Goal: Information Seeking & Learning: Compare options

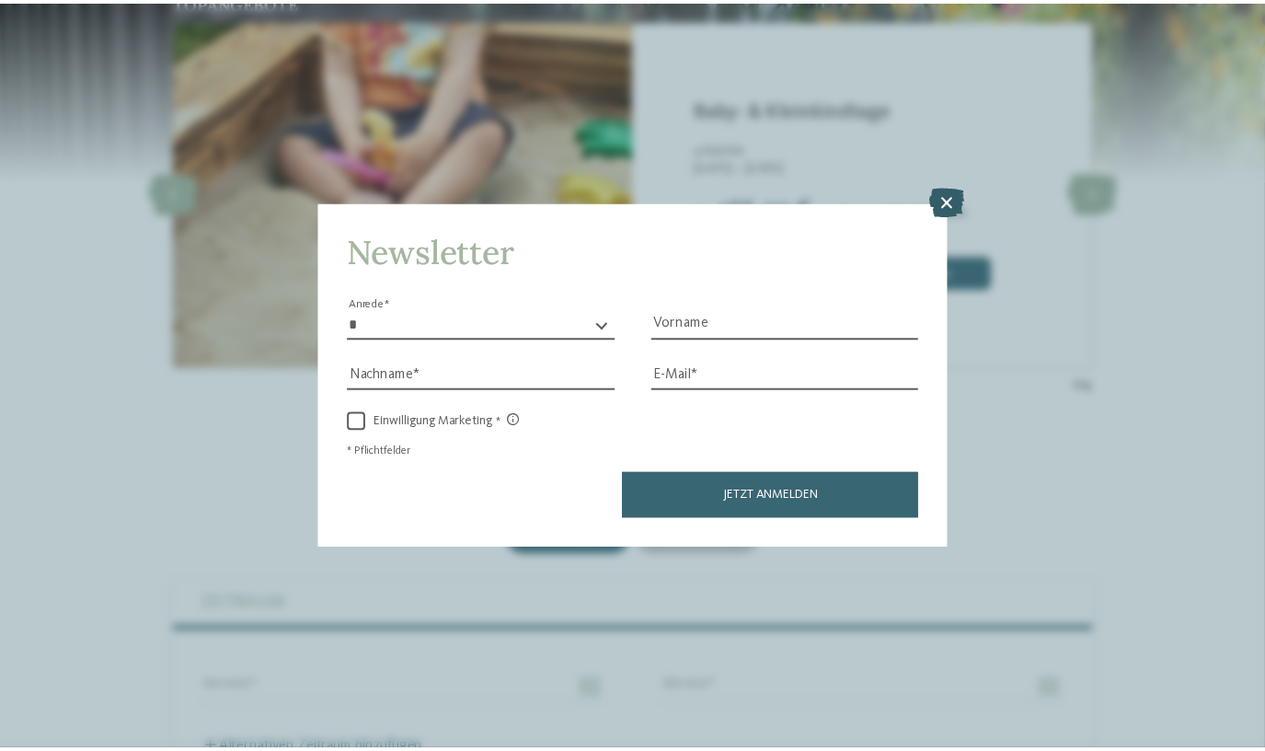
scroll to position [54, 0]
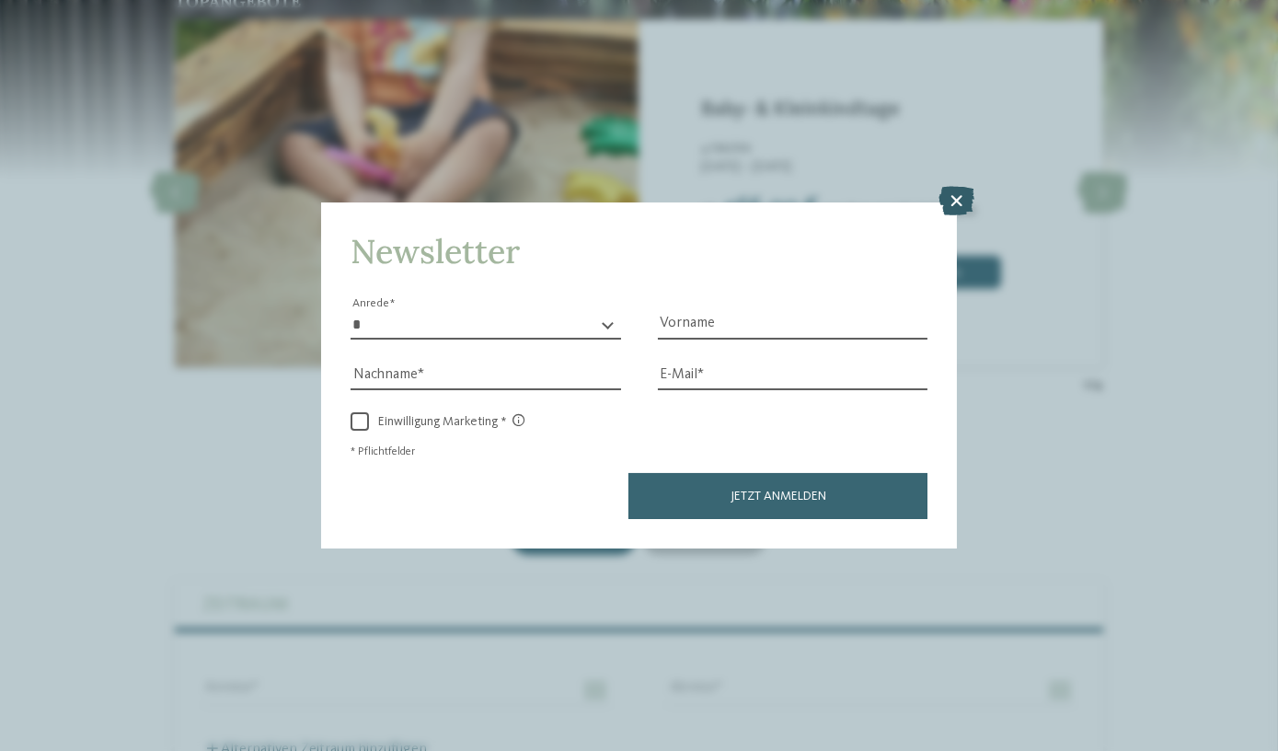
click at [957, 201] on icon at bounding box center [956, 201] width 36 height 29
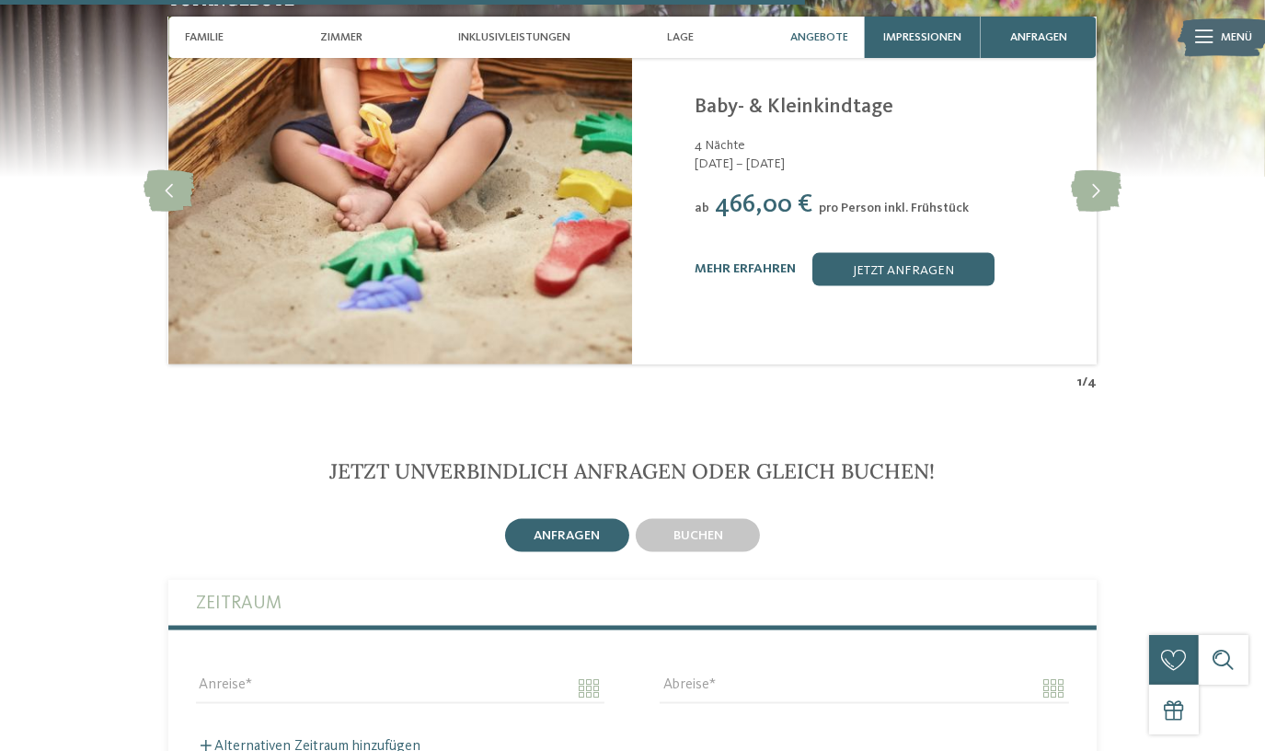
click at [724, 217] on div "Linara Mühlbach/Vals - Eisacktal Baby- & Kleinkindtage 4 Nächte 15.09. – 18.10.…" at bounding box center [884, 191] width 381 height 191
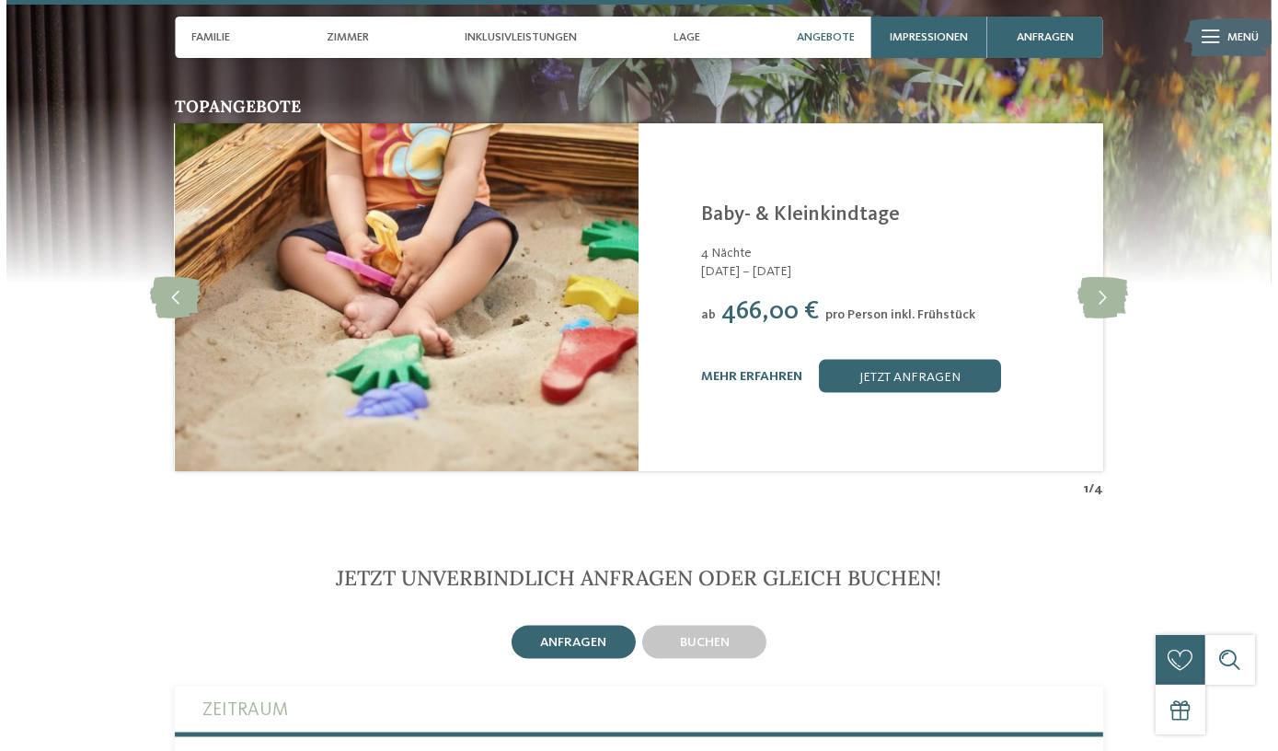
scroll to position [3344, 0]
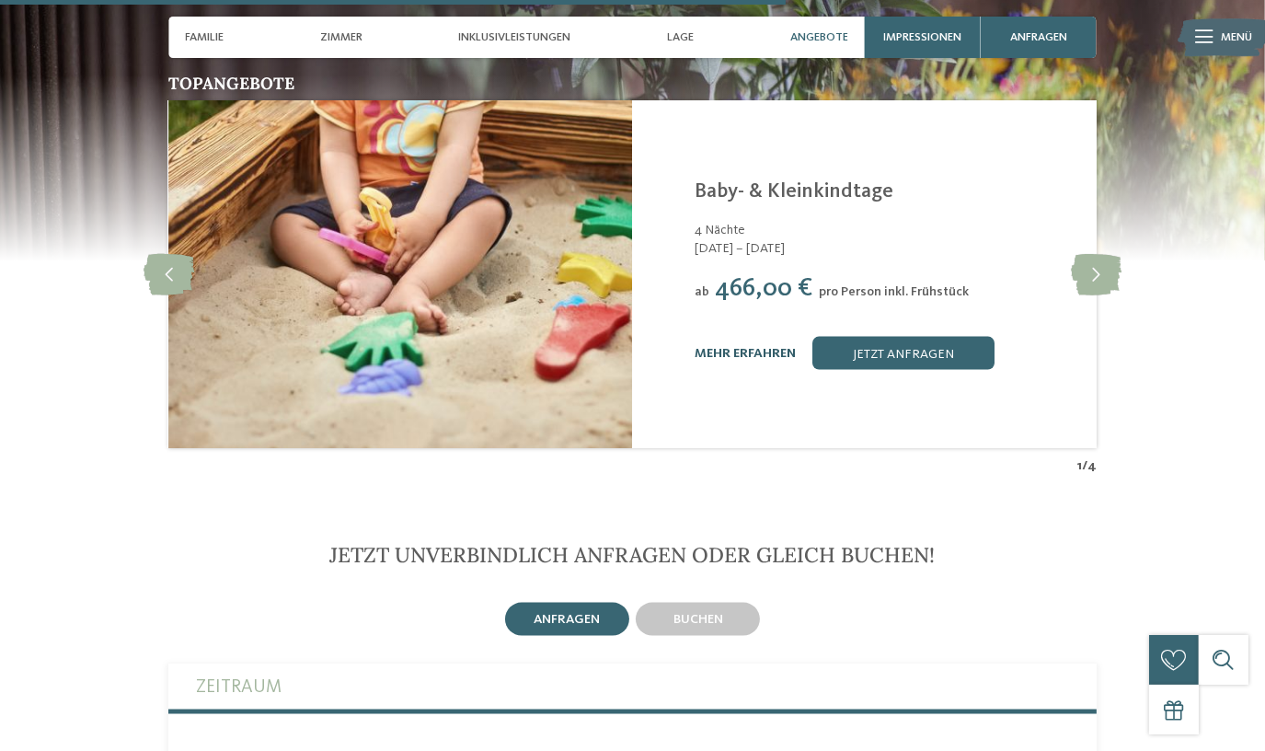
click at [776, 347] on link "mehr erfahren" at bounding box center [744, 353] width 101 height 13
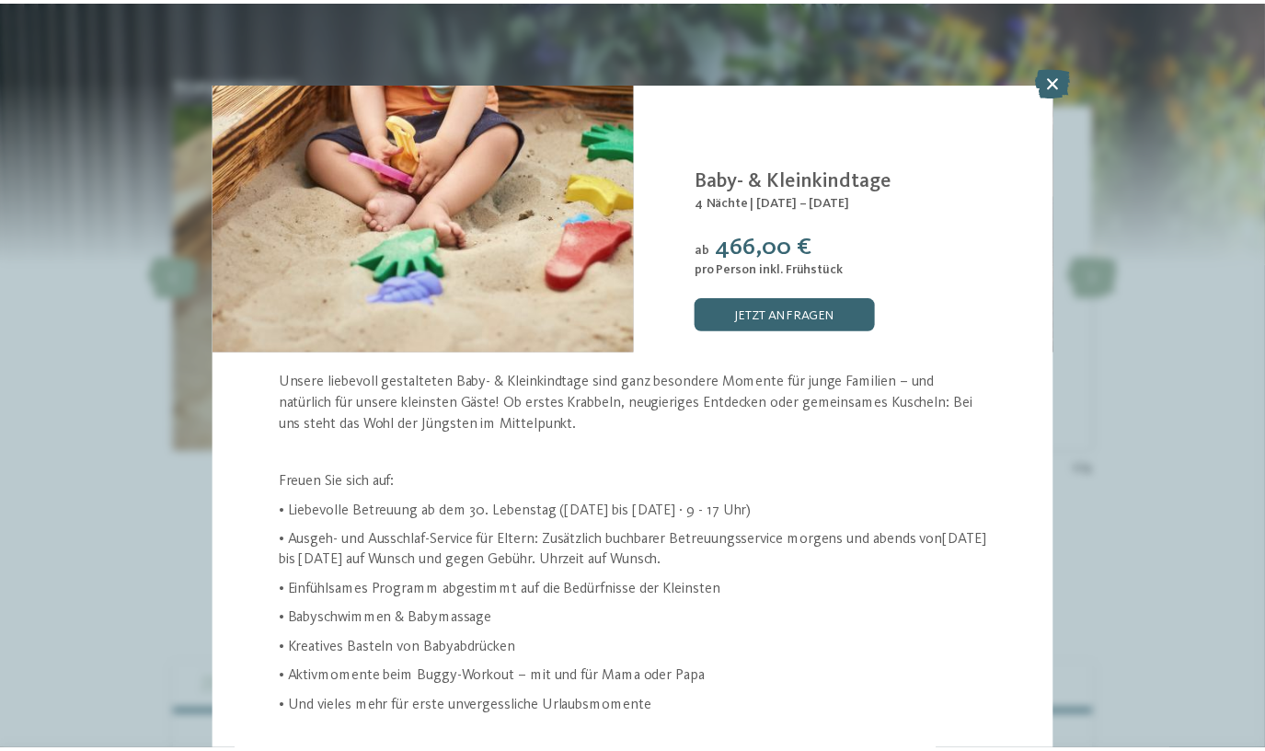
scroll to position [54, 0]
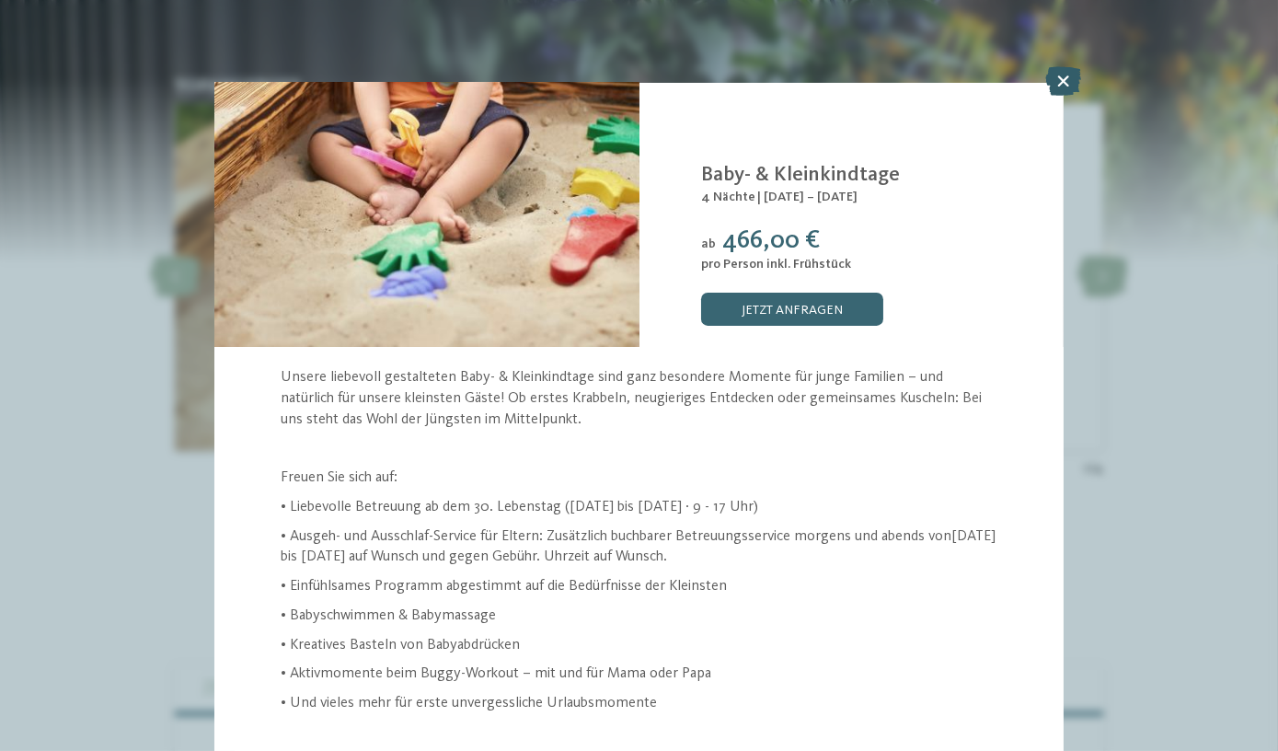
click at [1063, 85] on icon at bounding box center [1063, 80] width 36 height 29
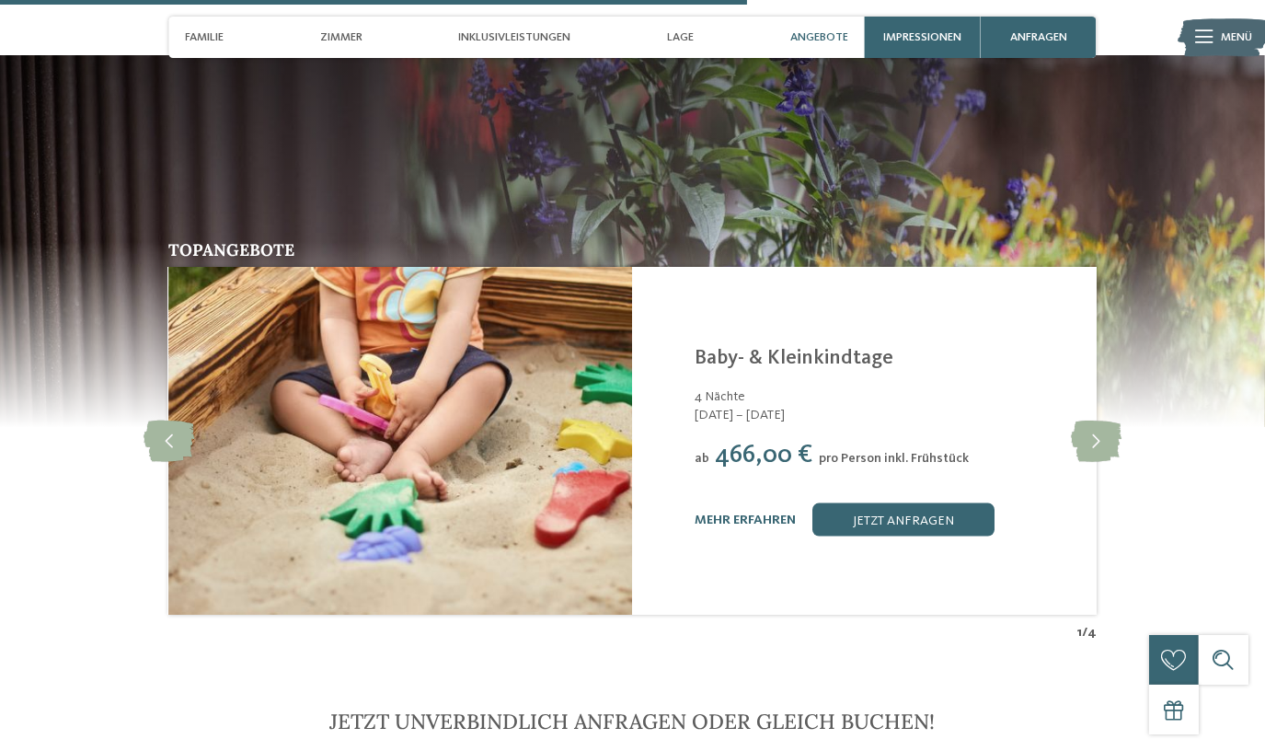
scroll to position [3177, 0]
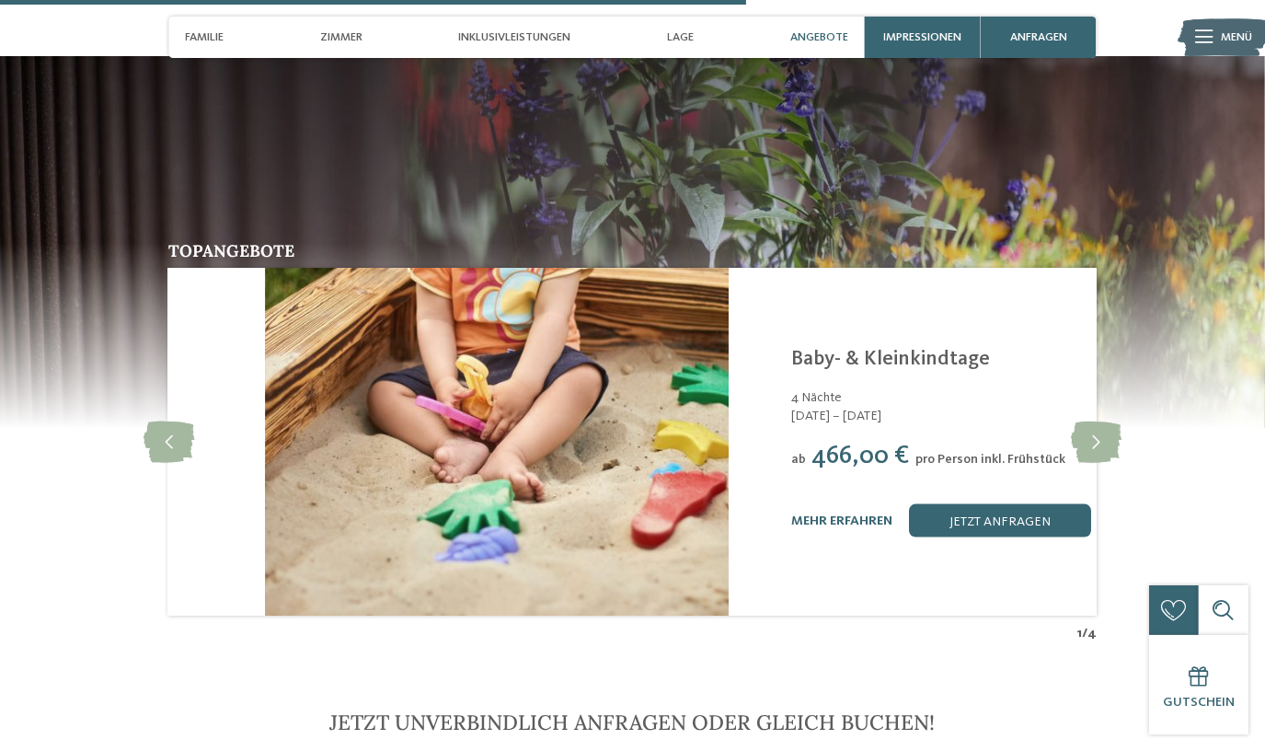
drag, startPoint x: 909, startPoint y: 423, endPoint x: 1006, endPoint y: 421, distance: 97.5
click at [1006, 453] on span "pro Person inkl. Frühstück" at bounding box center [990, 459] width 150 height 13
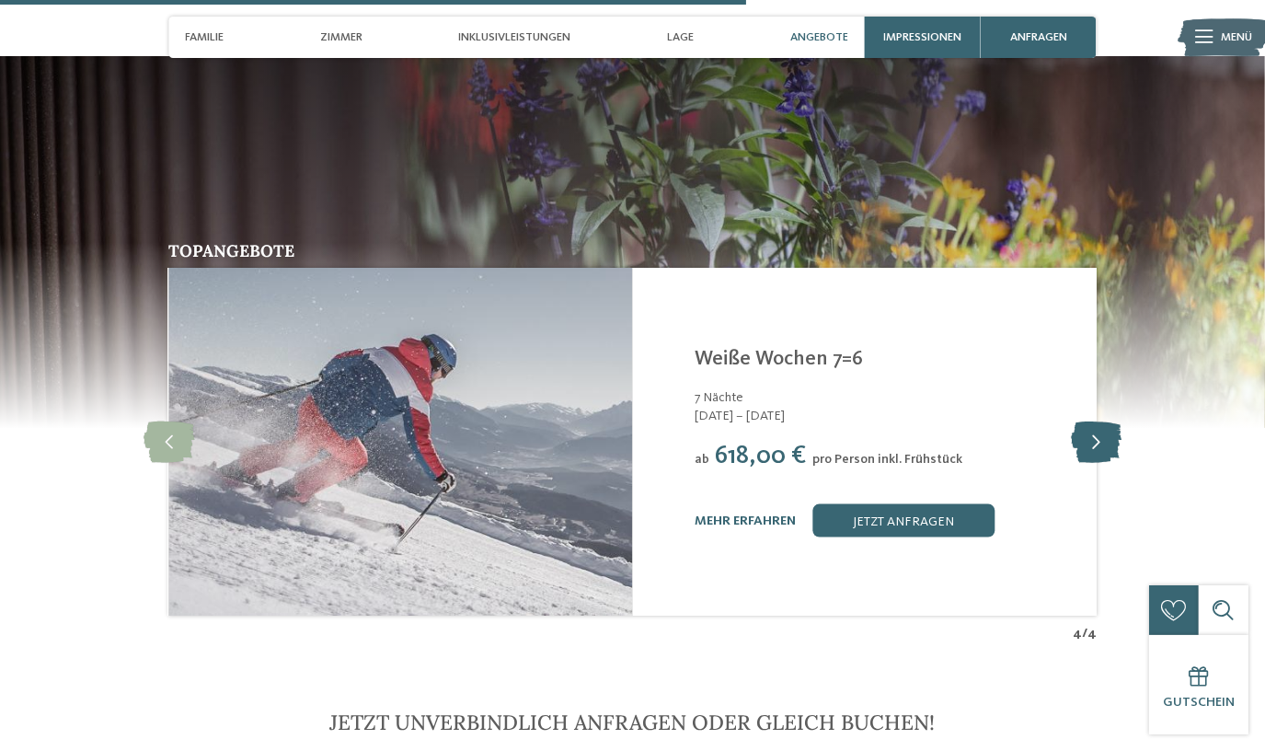
click at [1088, 421] on icon at bounding box center [1096, 441] width 51 height 41
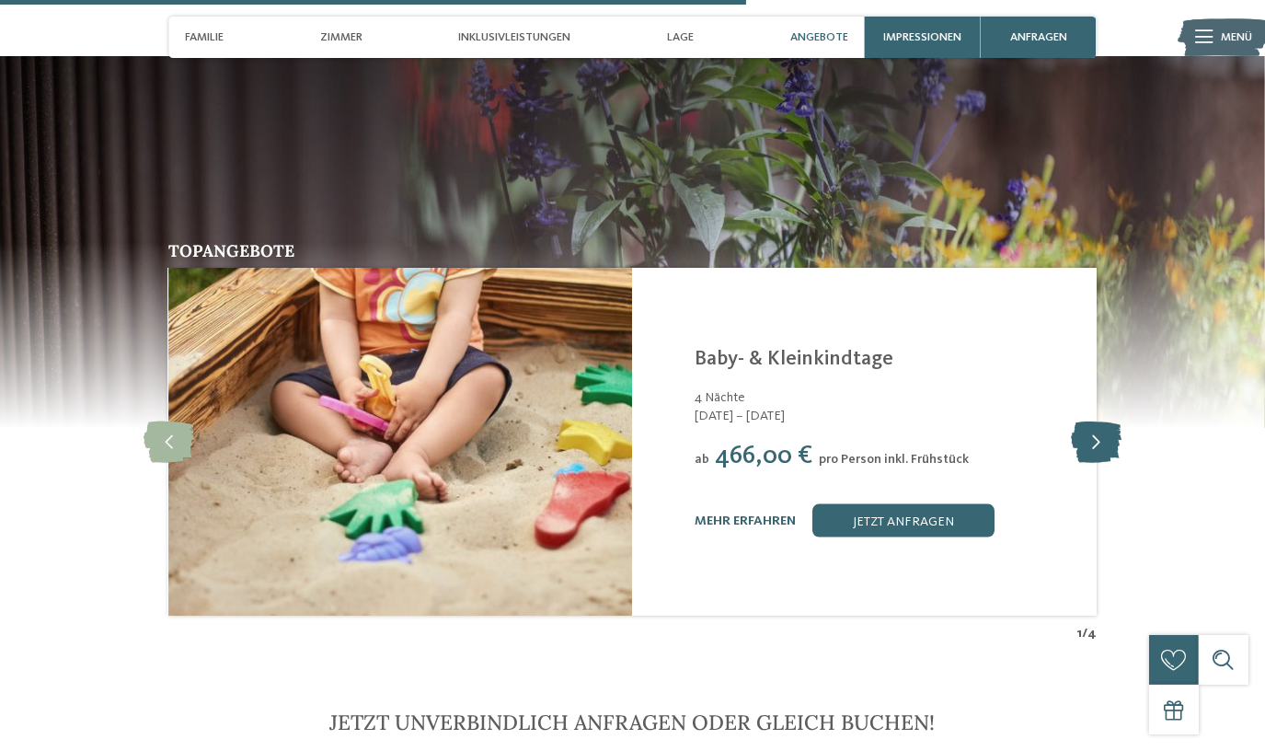
click at [1088, 421] on icon at bounding box center [1096, 441] width 51 height 41
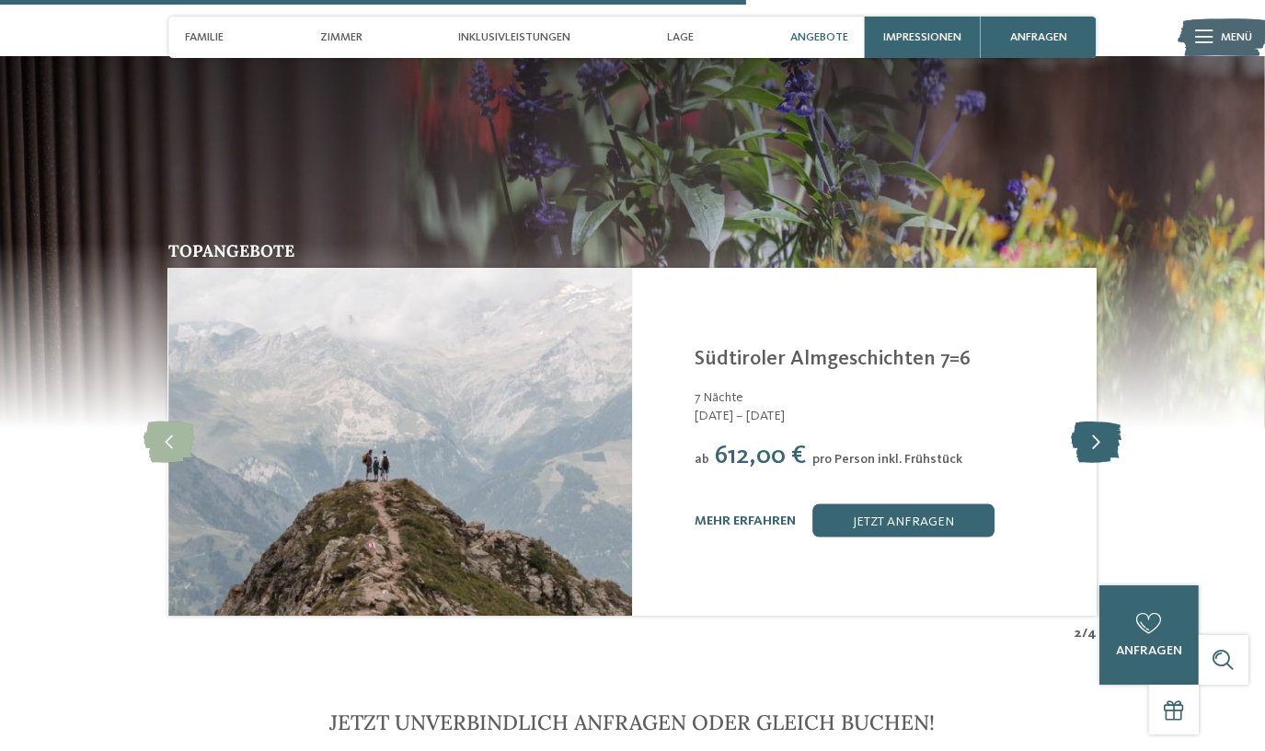
click at [1088, 421] on icon at bounding box center [1096, 441] width 51 height 41
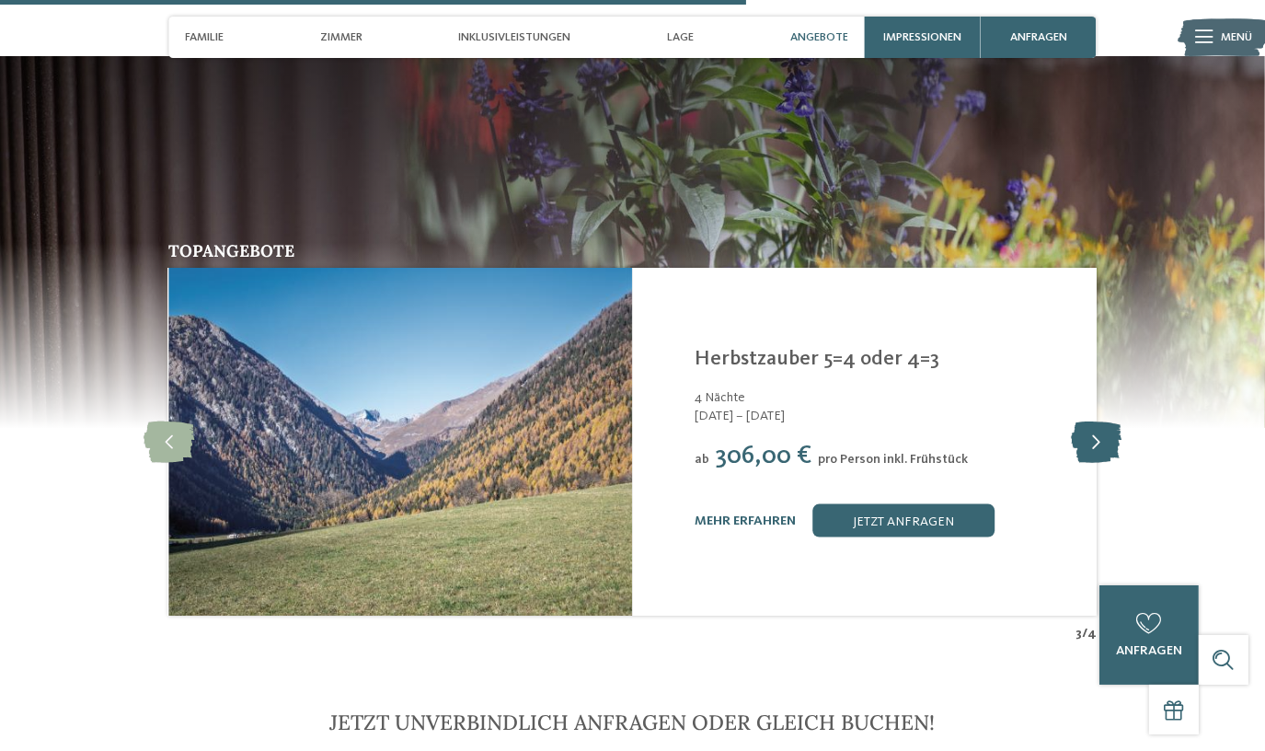
click at [1088, 421] on icon at bounding box center [1096, 441] width 51 height 41
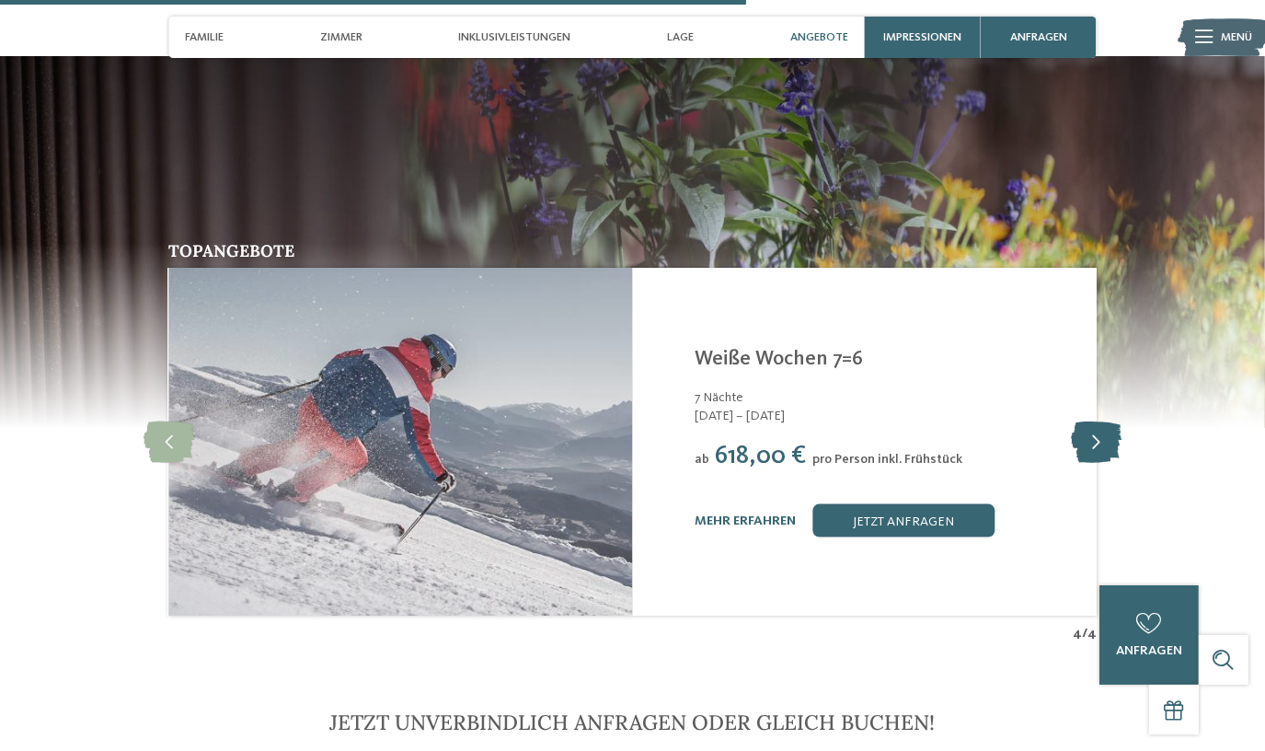
click at [1088, 421] on icon at bounding box center [1096, 441] width 51 height 41
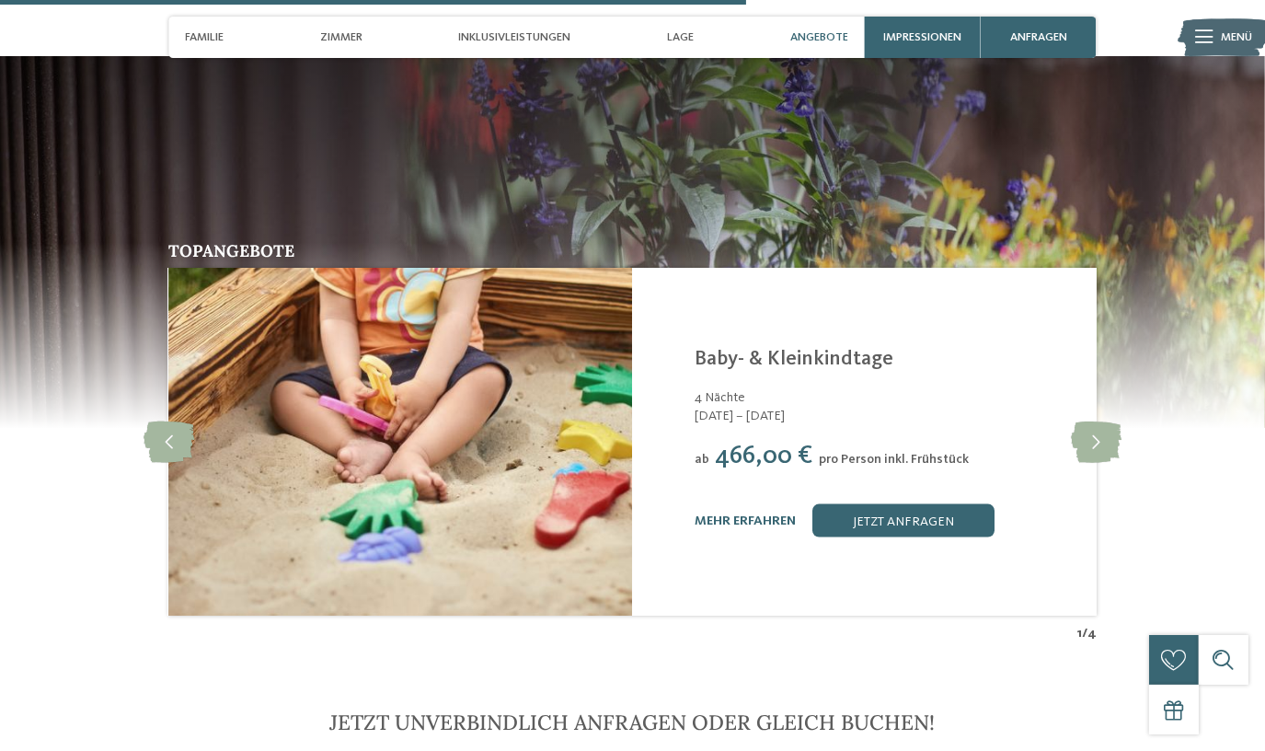
drag, startPoint x: 860, startPoint y: 660, endPoint x: 859, endPoint y: 645, distance: 15.7
click at [1096, 421] on icon at bounding box center [1096, 441] width 51 height 41
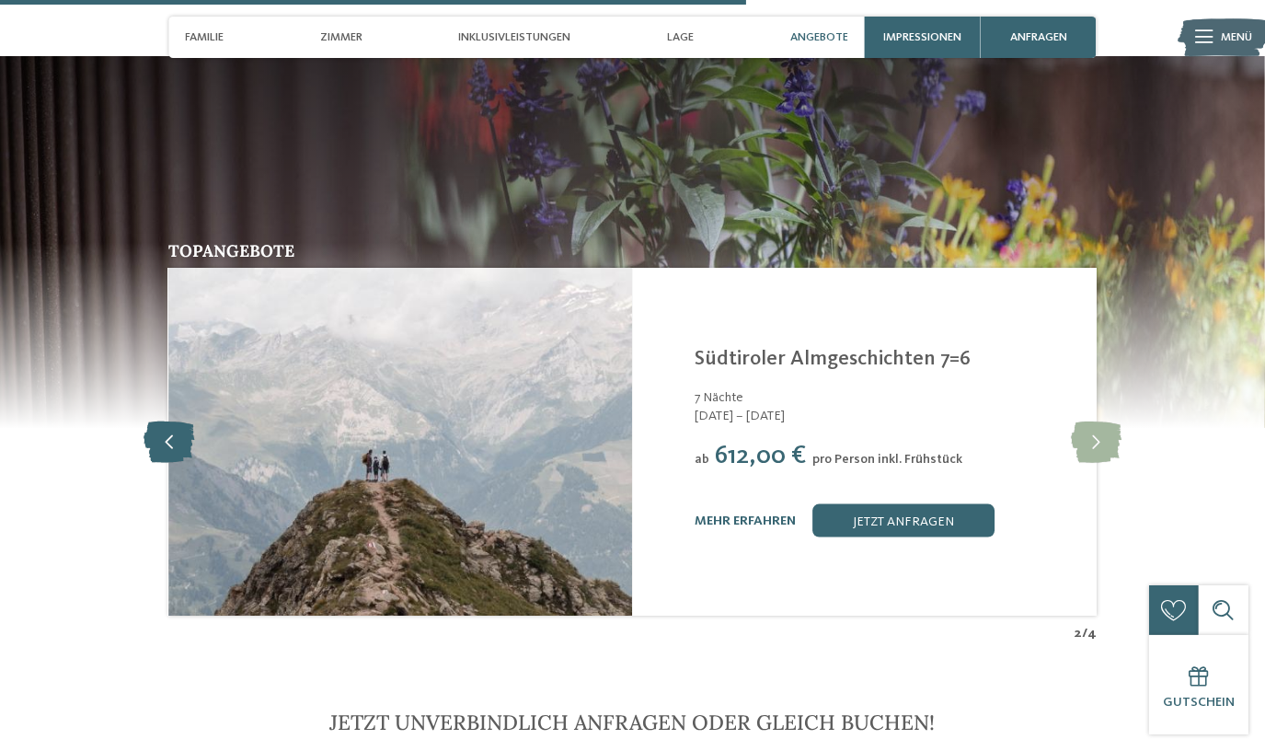
click at [158, 422] on icon at bounding box center [168, 441] width 51 height 41
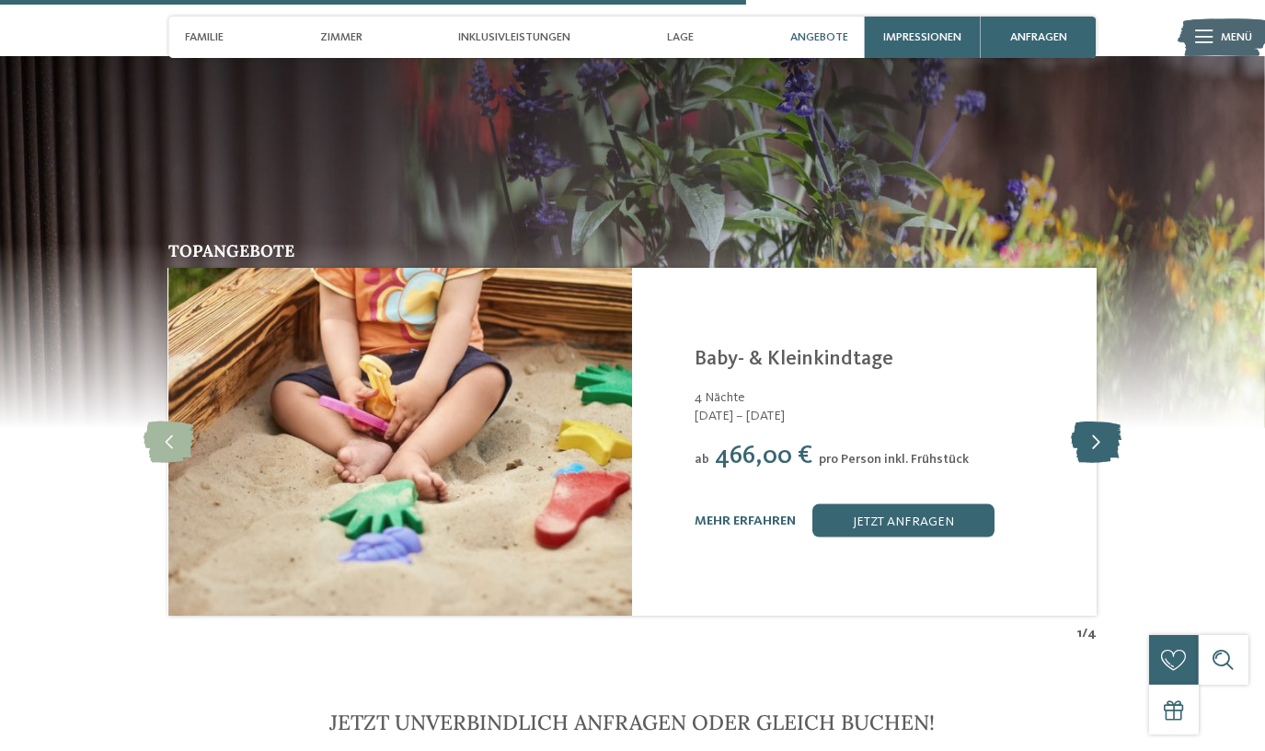
click at [1102, 421] on icon at bounding box center [1096, 441] width 51 height 41
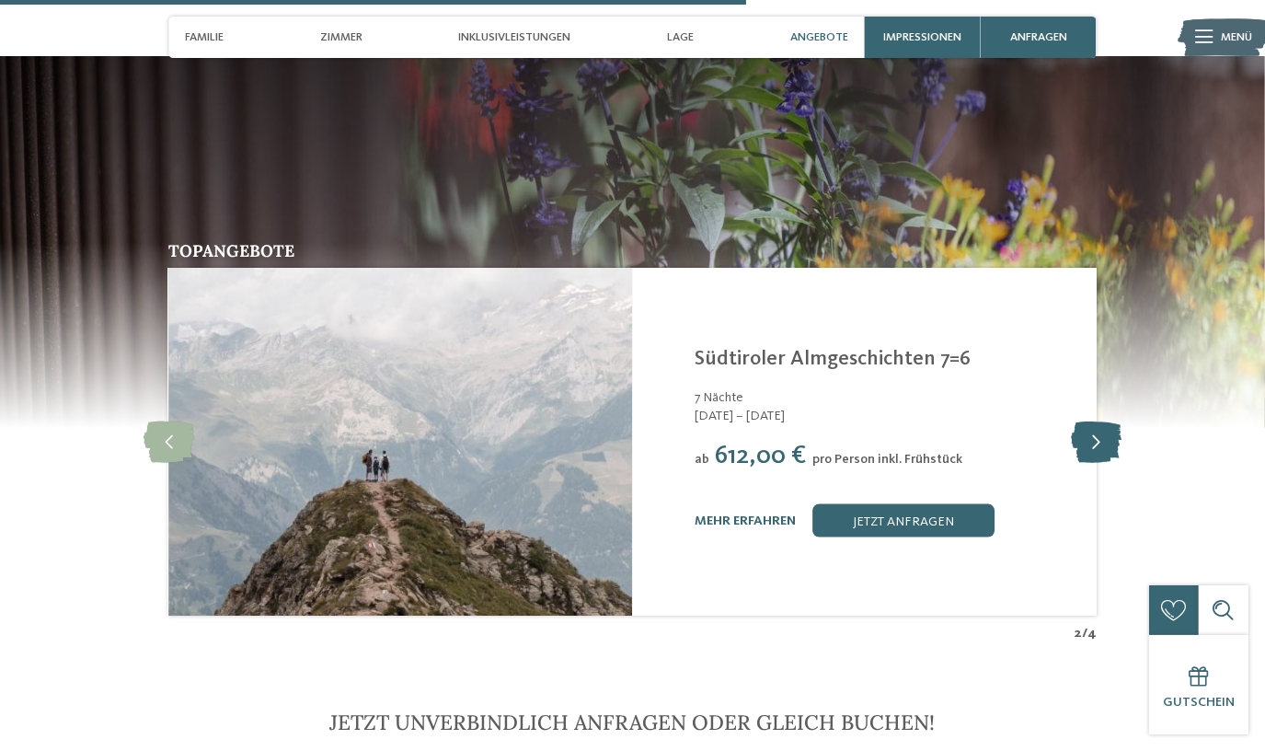
click at [1104, 421] on icon at bounding box center [1096, 441] width 51 height 41
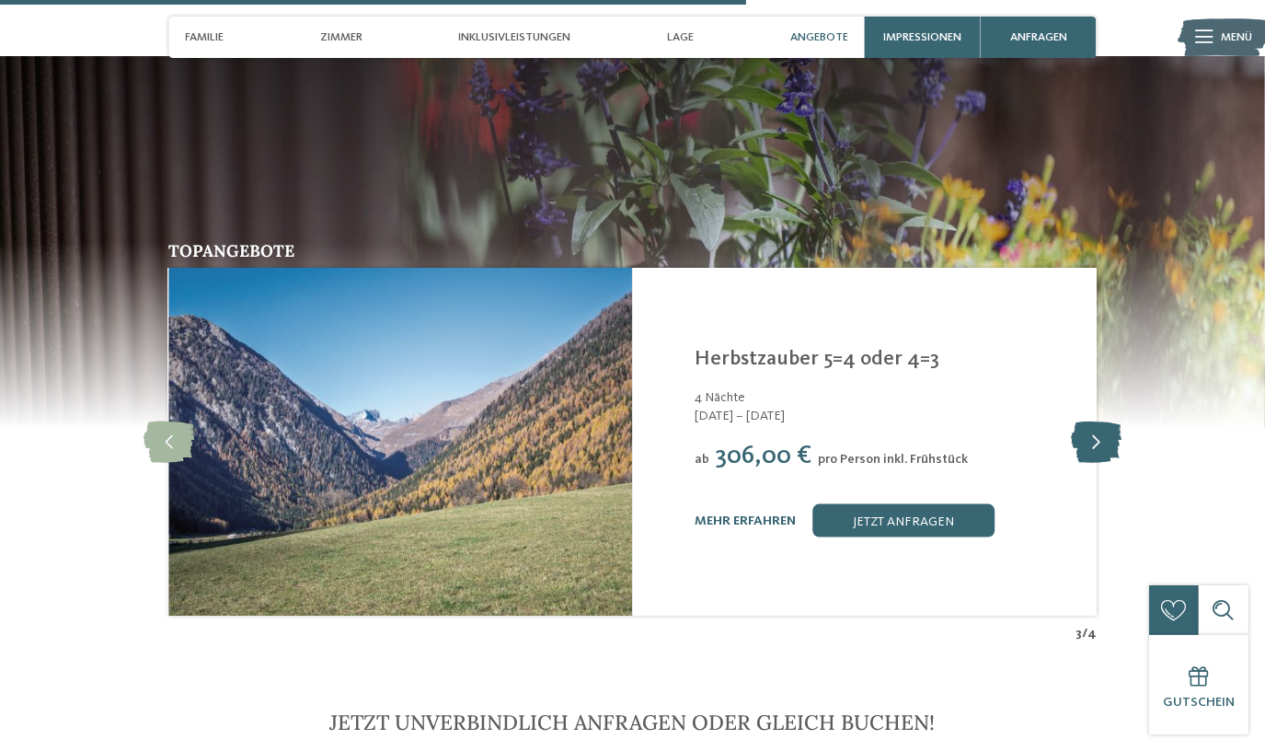
click at [1104, 421] on icon at bounding box center [1096, 441] width 51 height 41
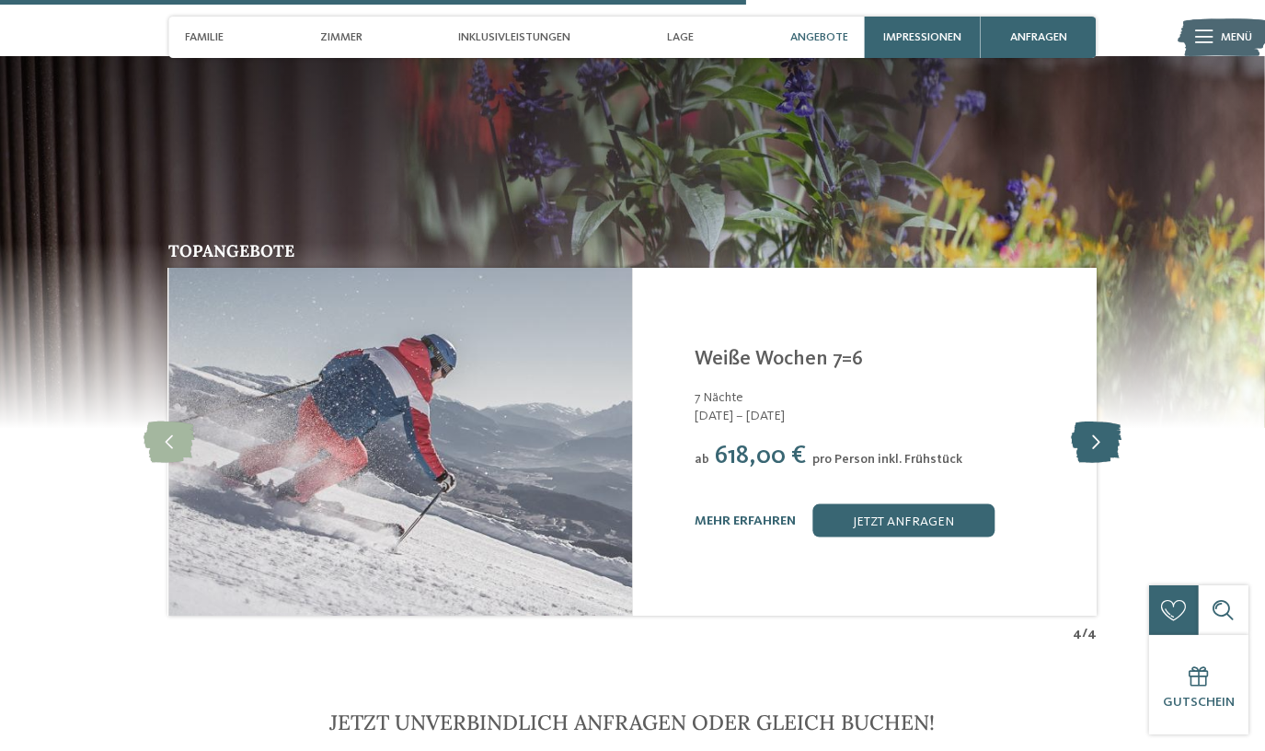
click at [1104, 421] on icon at bounding box center [1096, 441] width 51 height 41
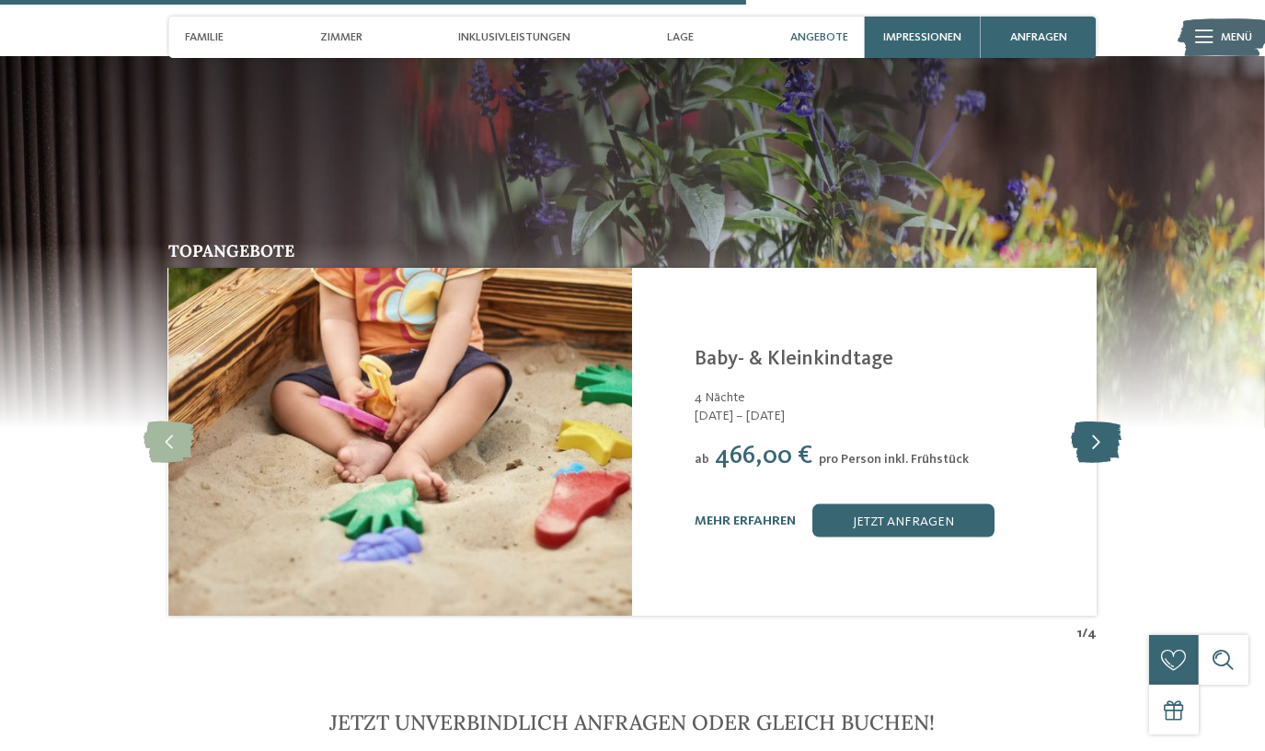
click at [1105, 421] on icon at bounding box center [1096, 441] width 51 height 41
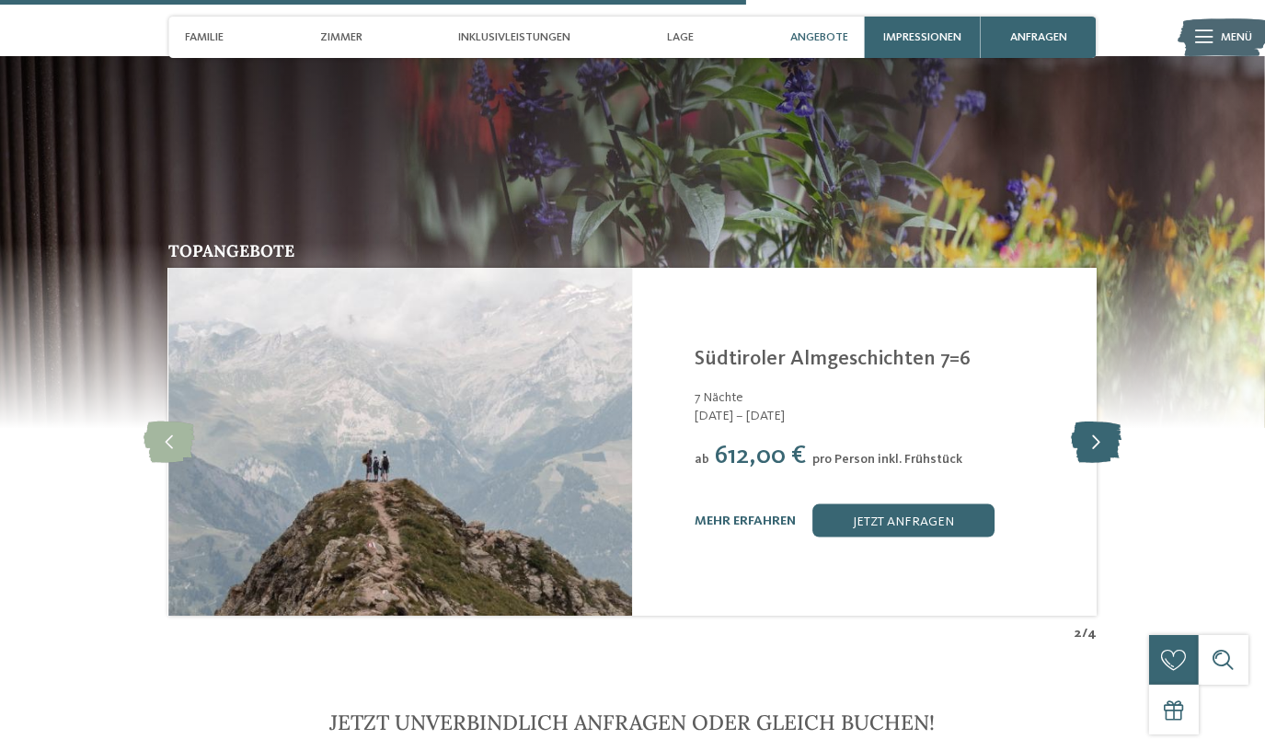
click at [1105, 421] on icon at bounding box center [1096, 441] width 51 height 41
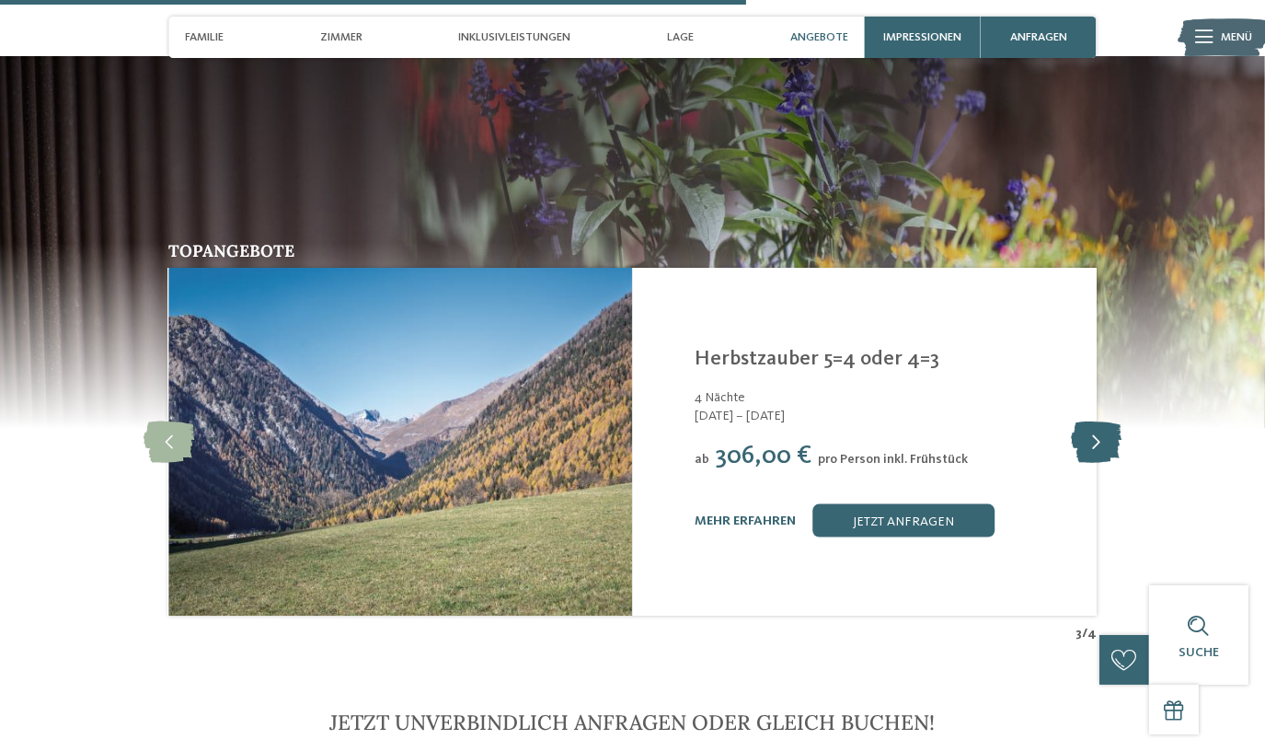
click at [1107, 421] on icon at bounding box center [1096, 441] width 51 height 41
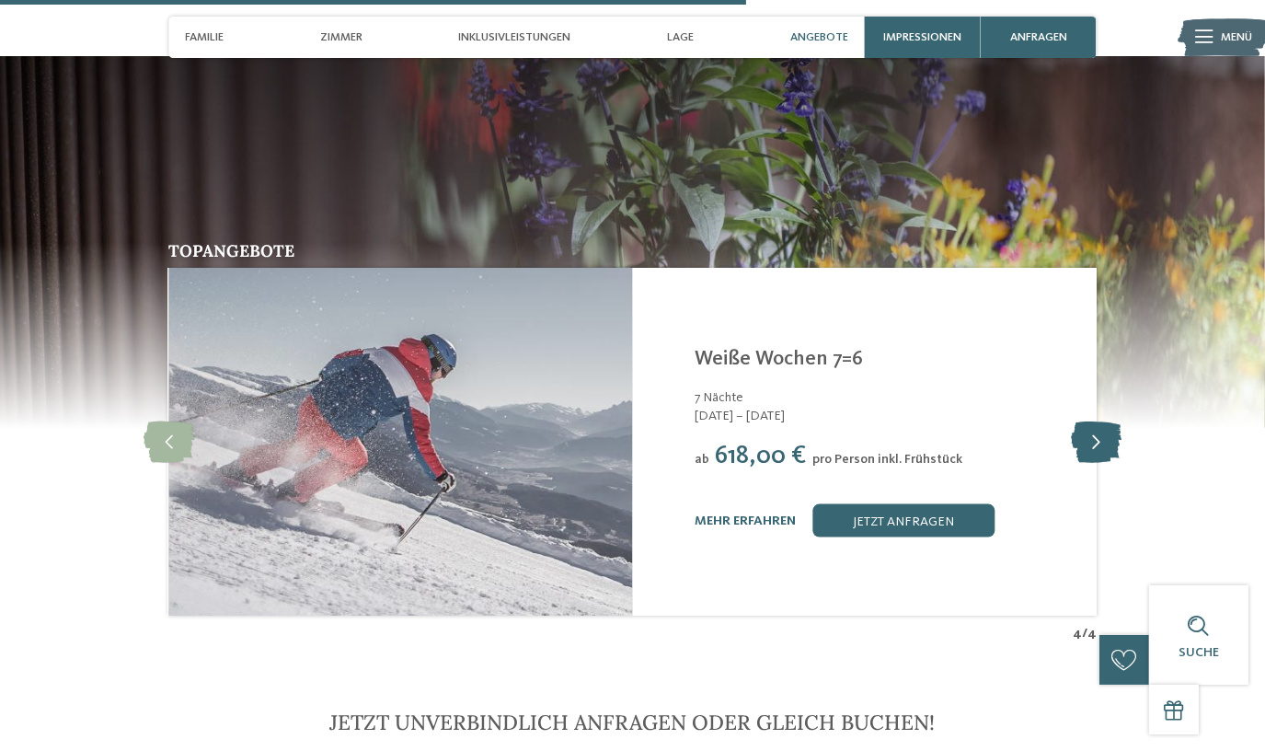
click at [1107, 421] on icon at bounding box center [1096, 441] width 51 height 41
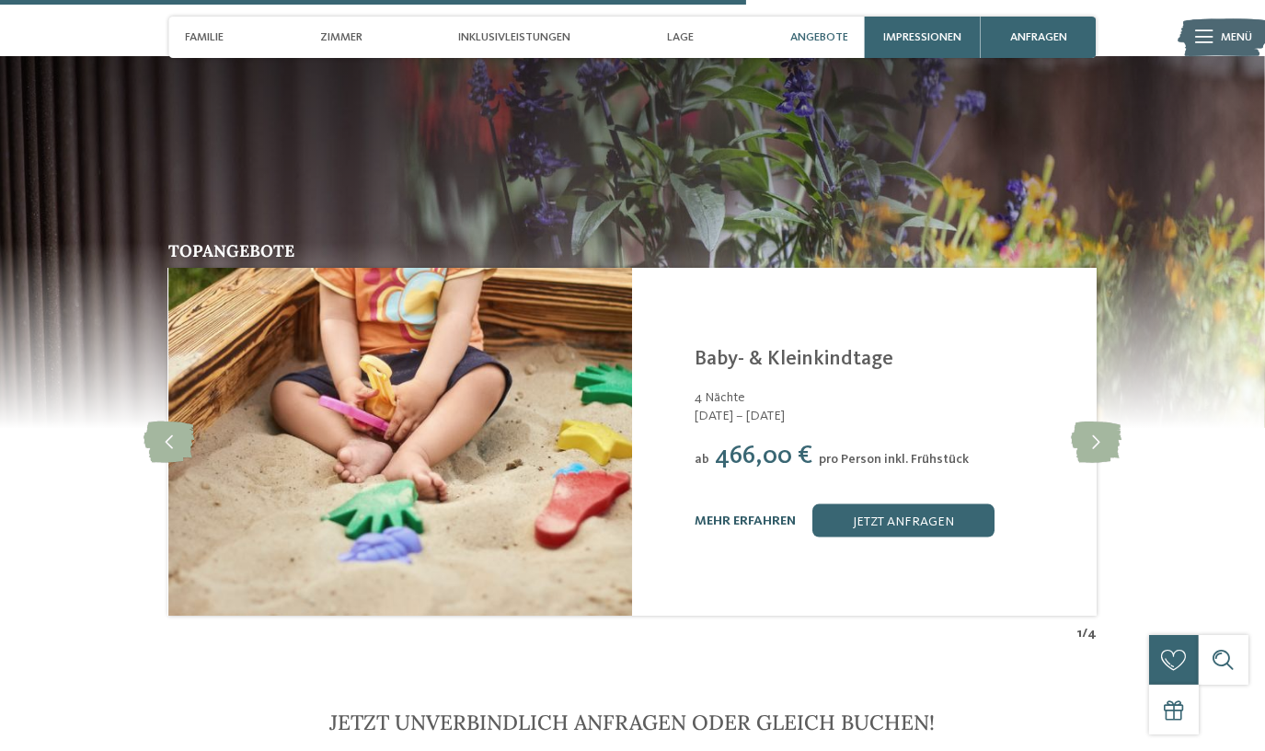
click at [745, 514] on link "mehr erfahren" at bounding box center [744, 520] width 101 height 13
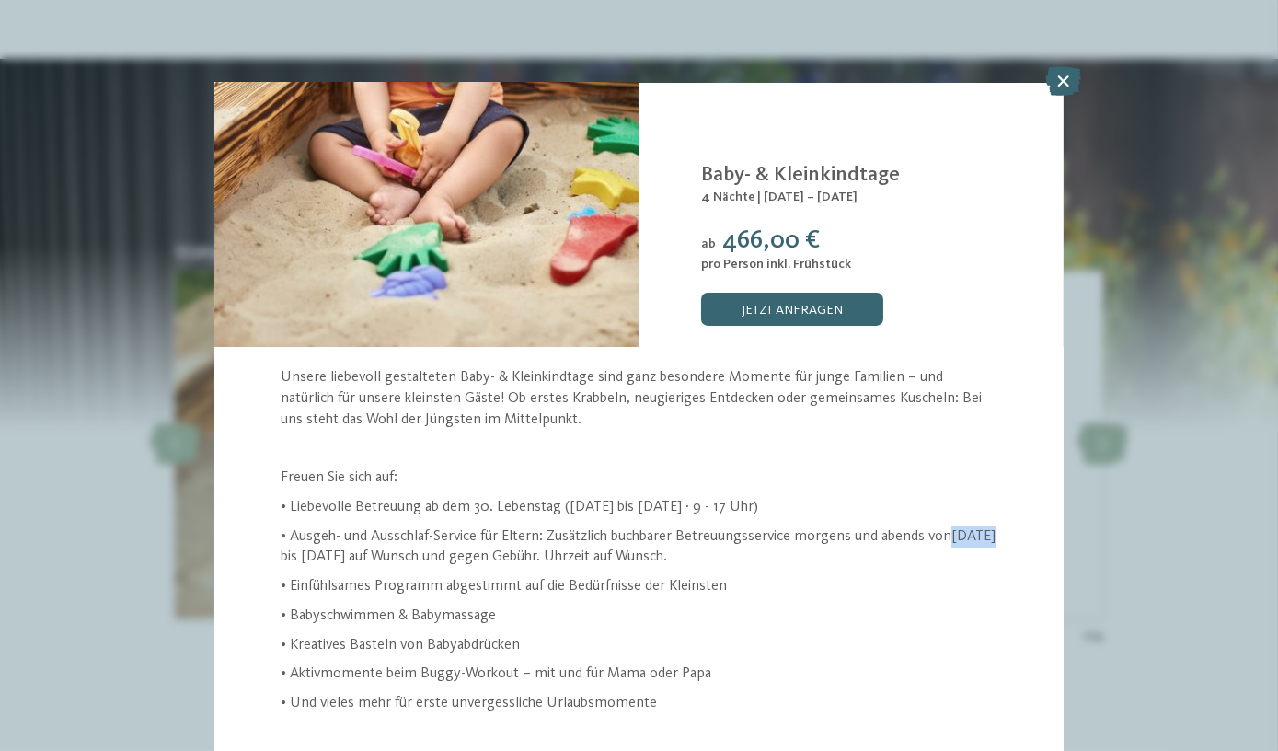
drag, startPoint x: 282, startPoint y: 551, endPoint x: 330, endPoint y: 547, distance: 48.0
click at [330, 547] on p "• Ausgeh- und Ausschlaf-Service für Eltern: Zusätzlich buchbarer Betreuungsserv…" at bounding box center [639, 546] width 716 height 41
drag, startPoint x: 330, startPoint y: 547, endPoint x: 273, endPoint y: 549, distance: 57.1
click at [273, 550] on div "Unsere liebevoll gestalteten Baby- & Kleinkindtage sind ganz besondere Momente …" at bounding box center [638, 540] width 848 height 346
click at [295, 532] on p "• Ausgeh- und Ausschlaf-Service für Eltern: Zusätzlich buchbarer Betreuungsserv…" at bounding box center [639, 546] width 716 height 41
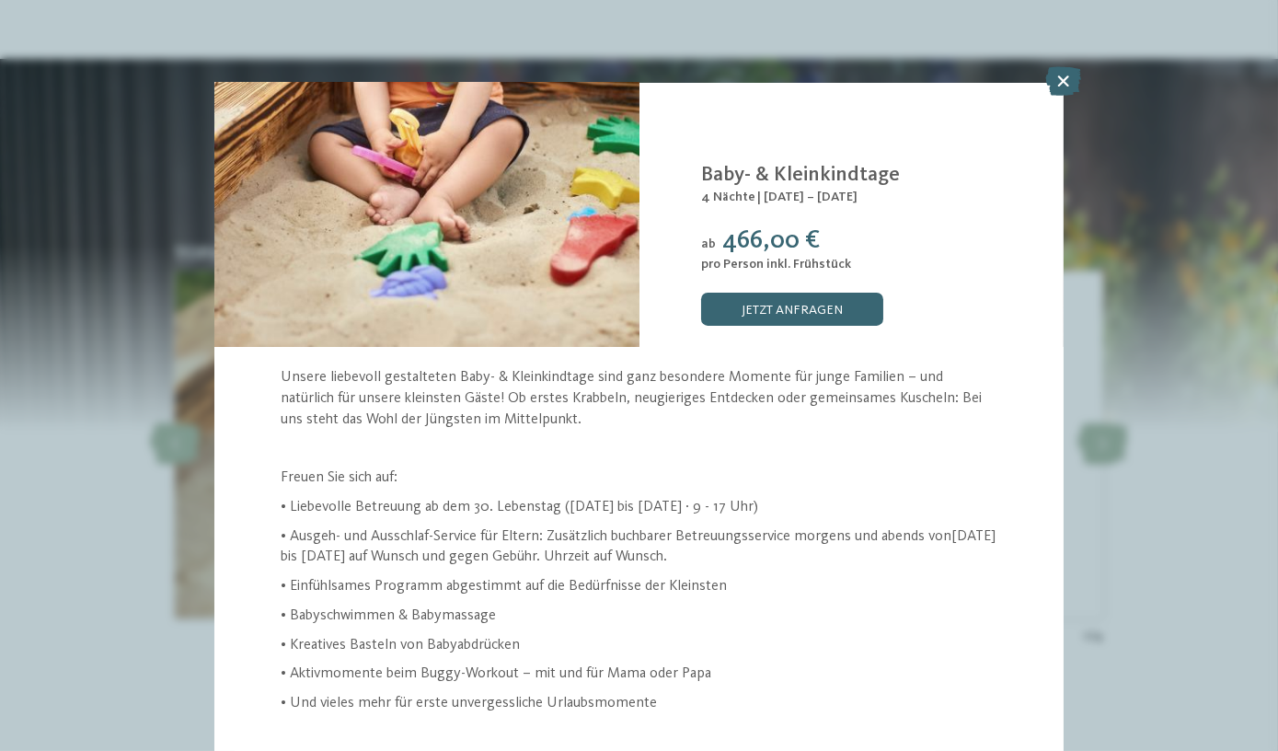
click at [1192, 359] on div "Angebot 1 / 4 1" at bounding box center [639, 375] width 1278 height 751
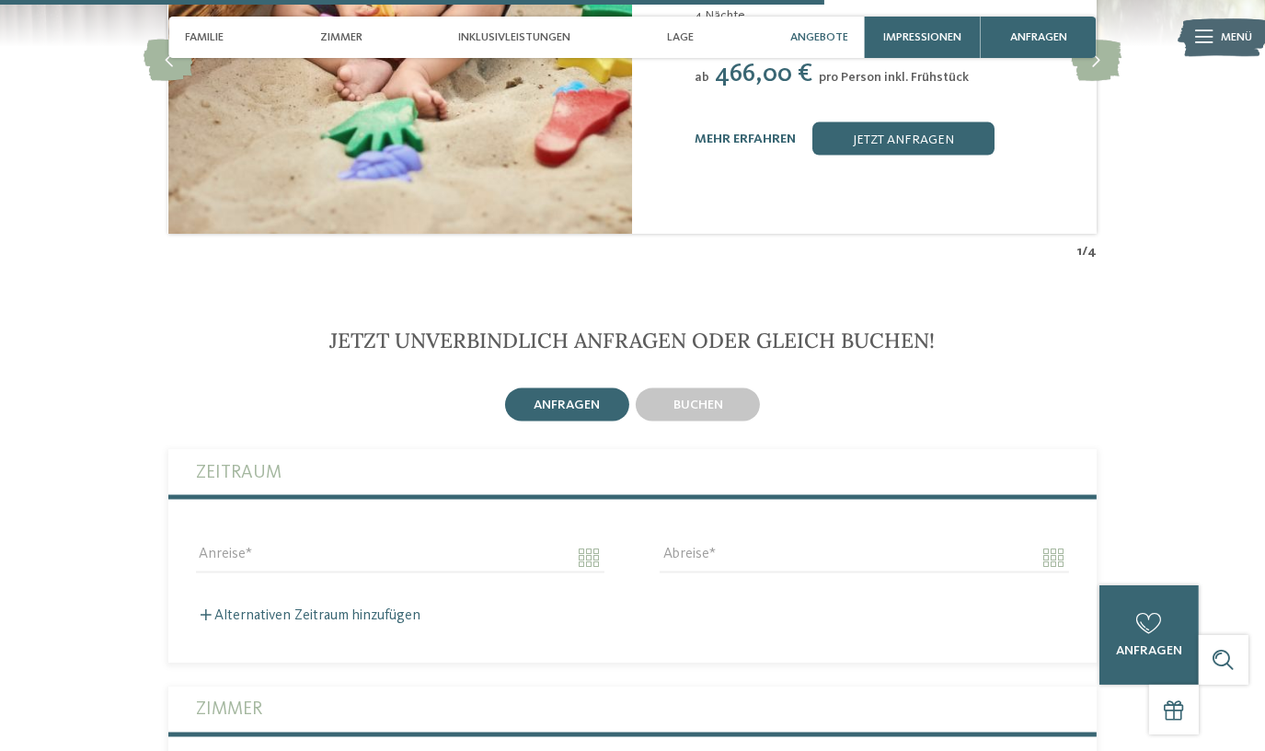
scroll to position [3595, 0]
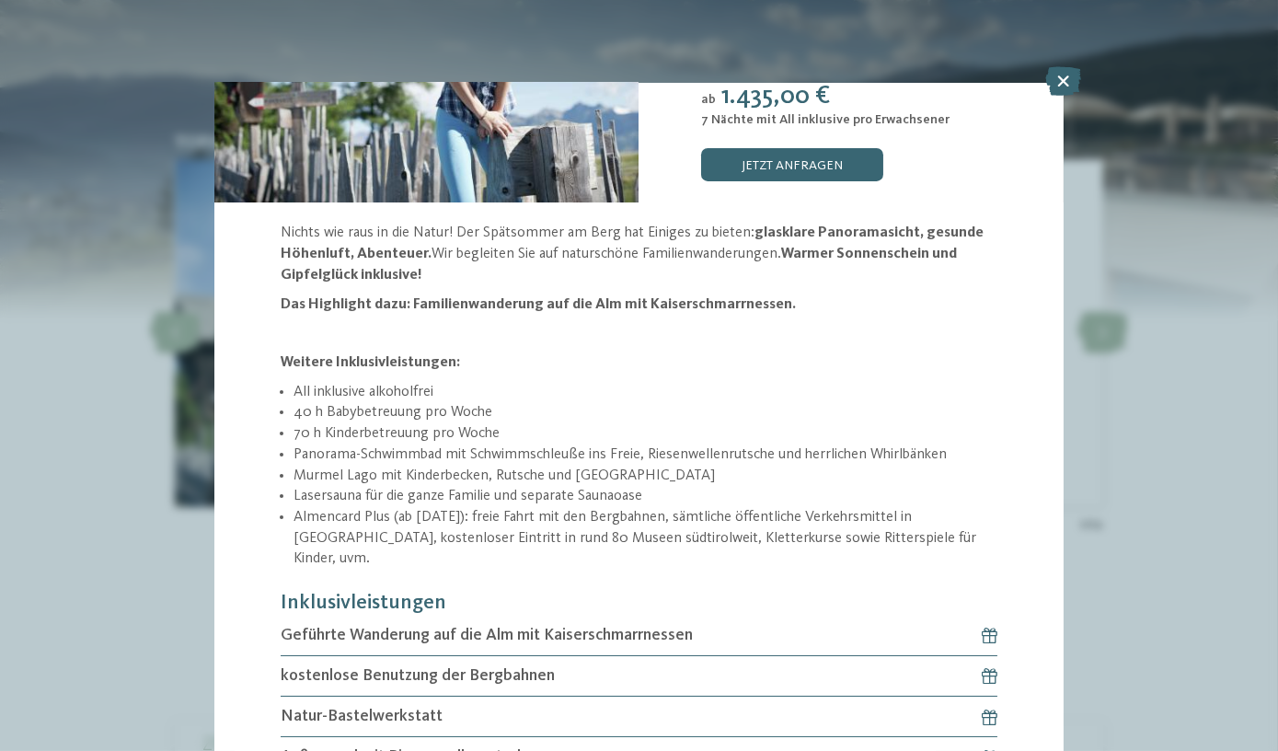
scroll to position [241, 0]
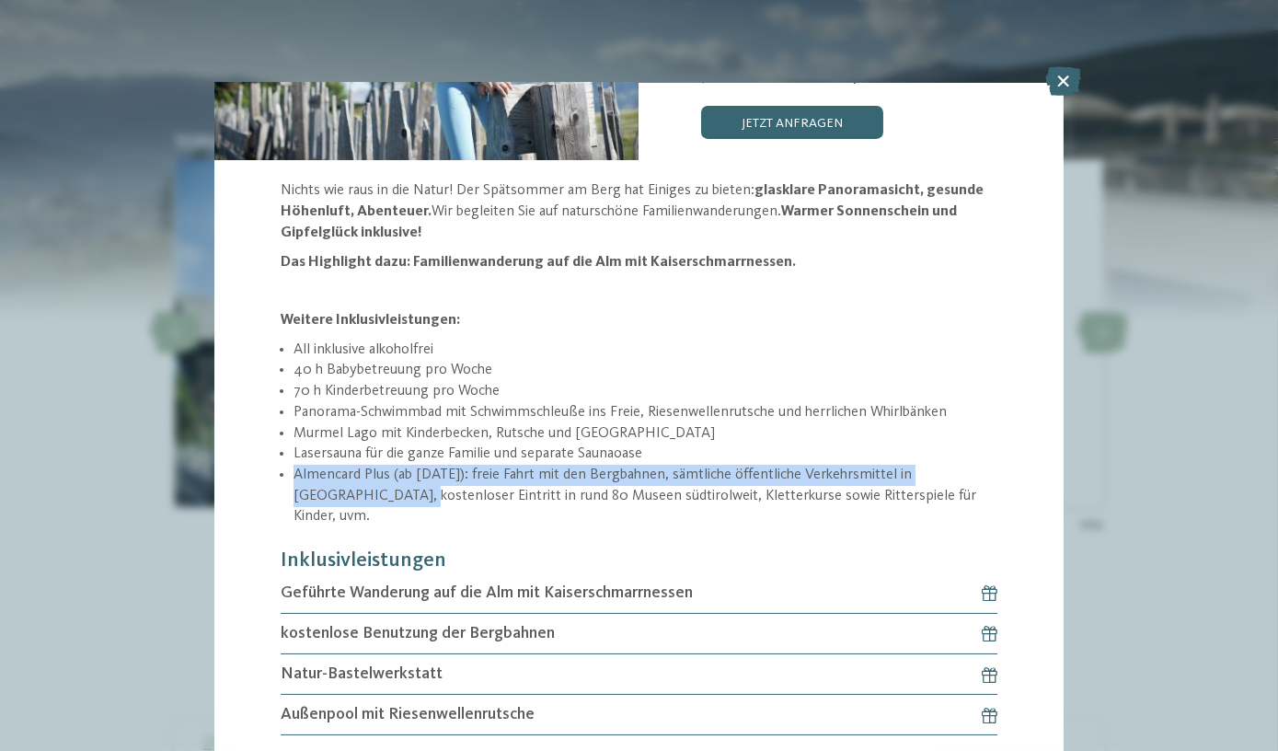
drag, startPoint x: 297, startPoint y: 470, endPoint x: 339, endPoint y: 496, distance: 49.5
click at [339, 496] on li "Almencard Plus (ab 18. September 2023): freie Fahrt mit den Bergbahnen, sämtlic…" at bounding box center [645, 495] width 704 height 63
drag, startPoint x: 339, startPoint y: 496, endPoint x: 298, endPoint y: 477, distance: 45.3
click at [298, 477] on li "Almencard Plus (ab 18. September 2023): freie Fahrt mit den Bergbahnen, sämtlic…" at bounding box center [645, 495] width 704 height 63
click at [298, 496] on li "Almencard Plus (ab 18. September 2023): freie Fahrt mit den Bergbahnen, sämtlic…" at bounding box center [645, 495] width 704 height 63
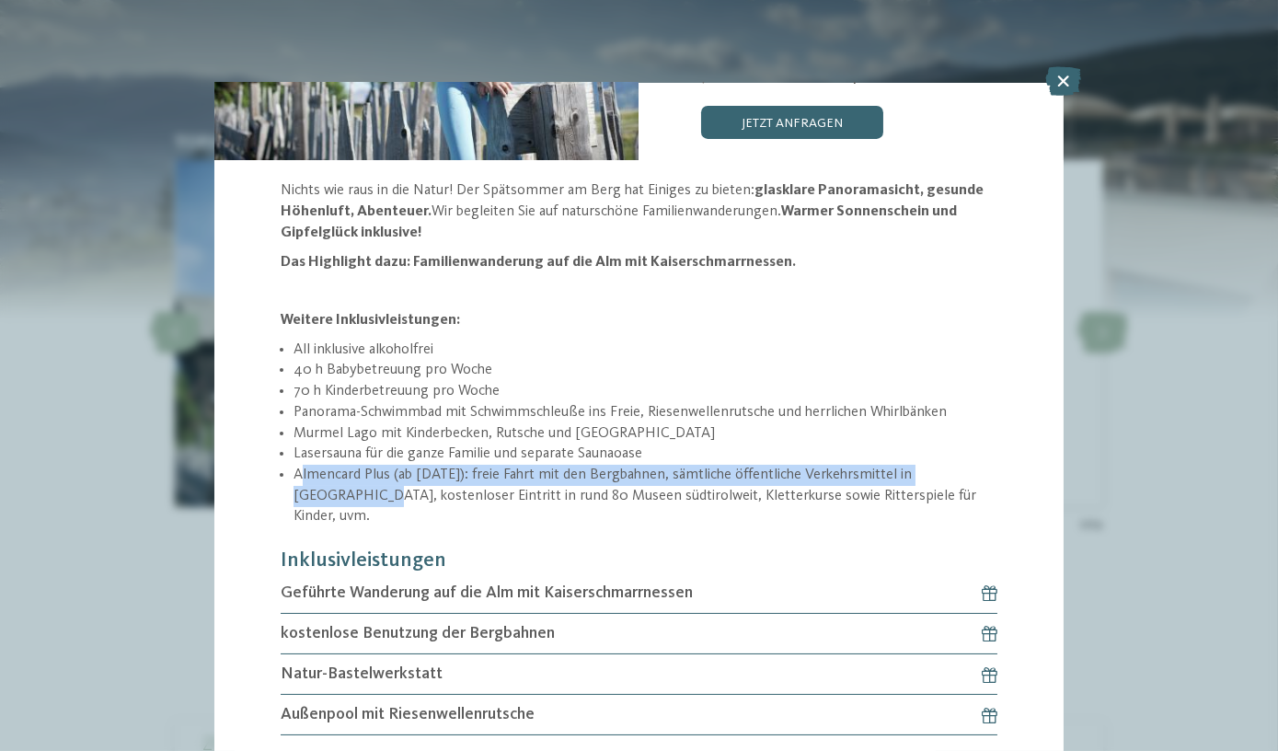
drag, startPoint x: 298, startPoint y: 470, endPoint x: 300, endPoint y: 490, distance: 20.3
click at [300, 490] on li "Almencard Plus (ab 18. September 2023): freie Fahrt mit den Bergbahnen, sämtlic…" at bounding box center [645, 495] width 704 height 63
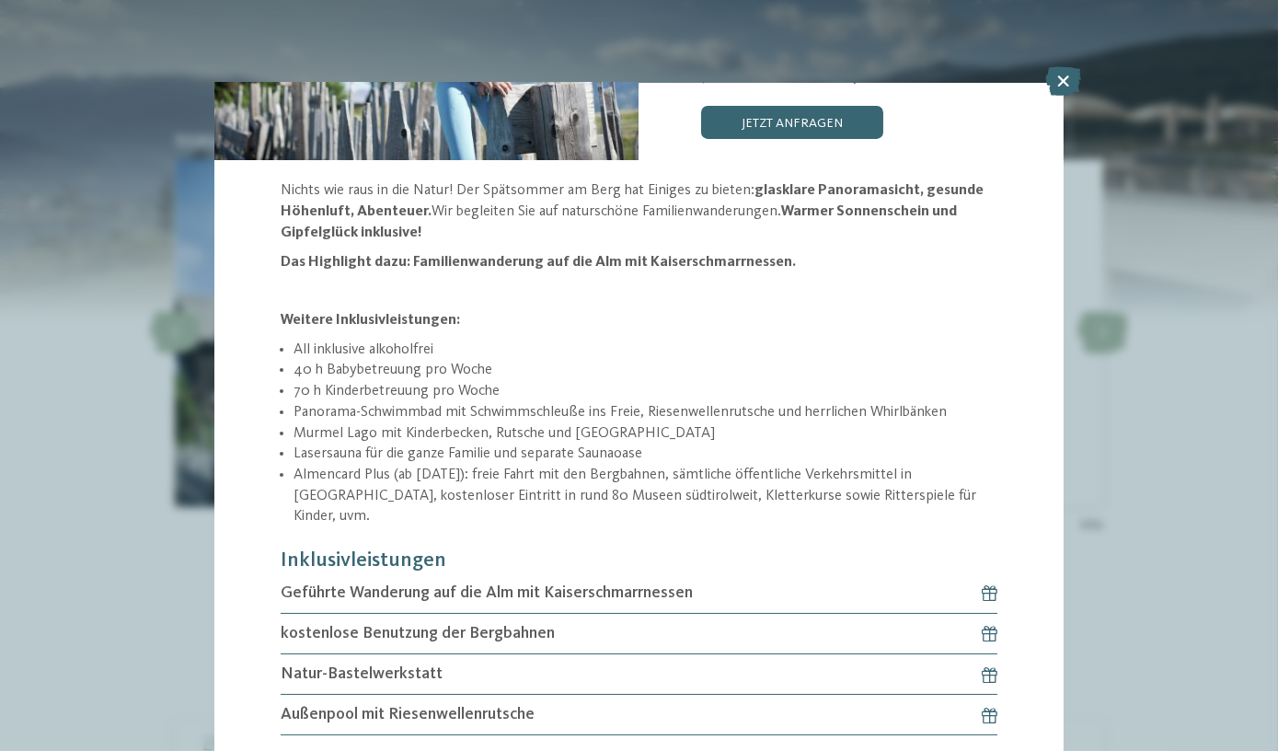
drag, startPoint x: 300, startPoint y: 490, endPoint x: 291, endPoint y: 462, distance: 30.0
click at [291, 462] on ul "All inklusive alkoholfrei 40 h Babybetreuung pro Woche 70 h Kinderbetreuung pro…" at bounding box center [639, 433] width 716 height 188
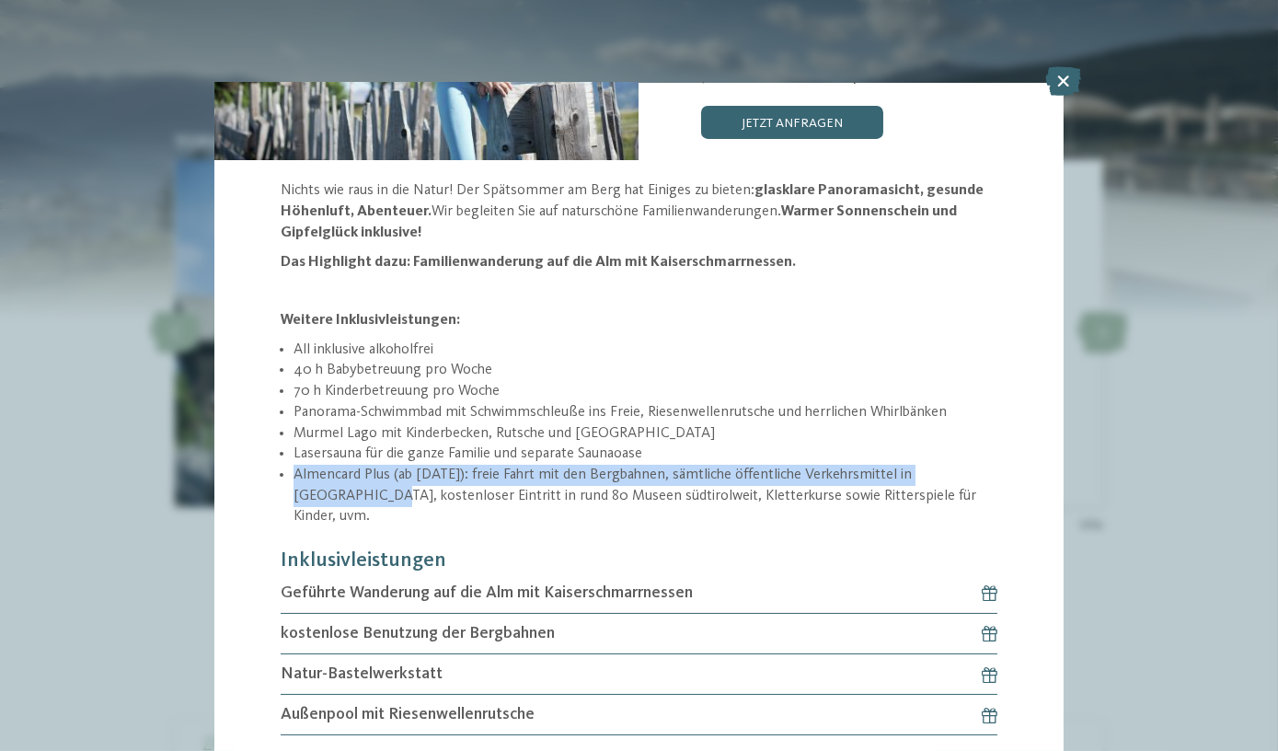
drag, startPoint x: 293, startPoint y: 465, endPoint x: 305, endPoint y: 497, distance: 33.5
click at [305, 497] on li "Almencard Plus (ab 18. September 2023): freie Fahrt mit den Bergbahnen, sämtlic…" at bounding box center [645, 495] width 704 height 63
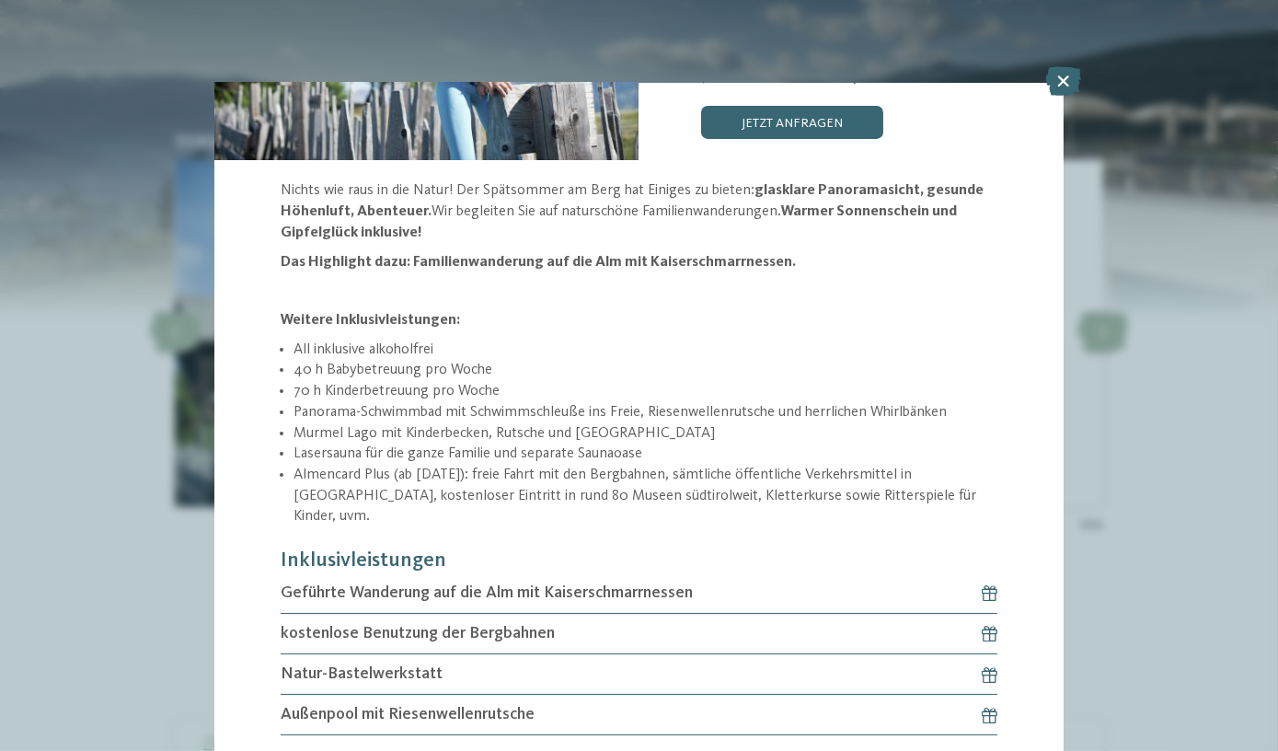
click at [466, 387] on li "70 h Kinderbetreuung pro Woche" at bounding box center [645, 391] width 704 height 21
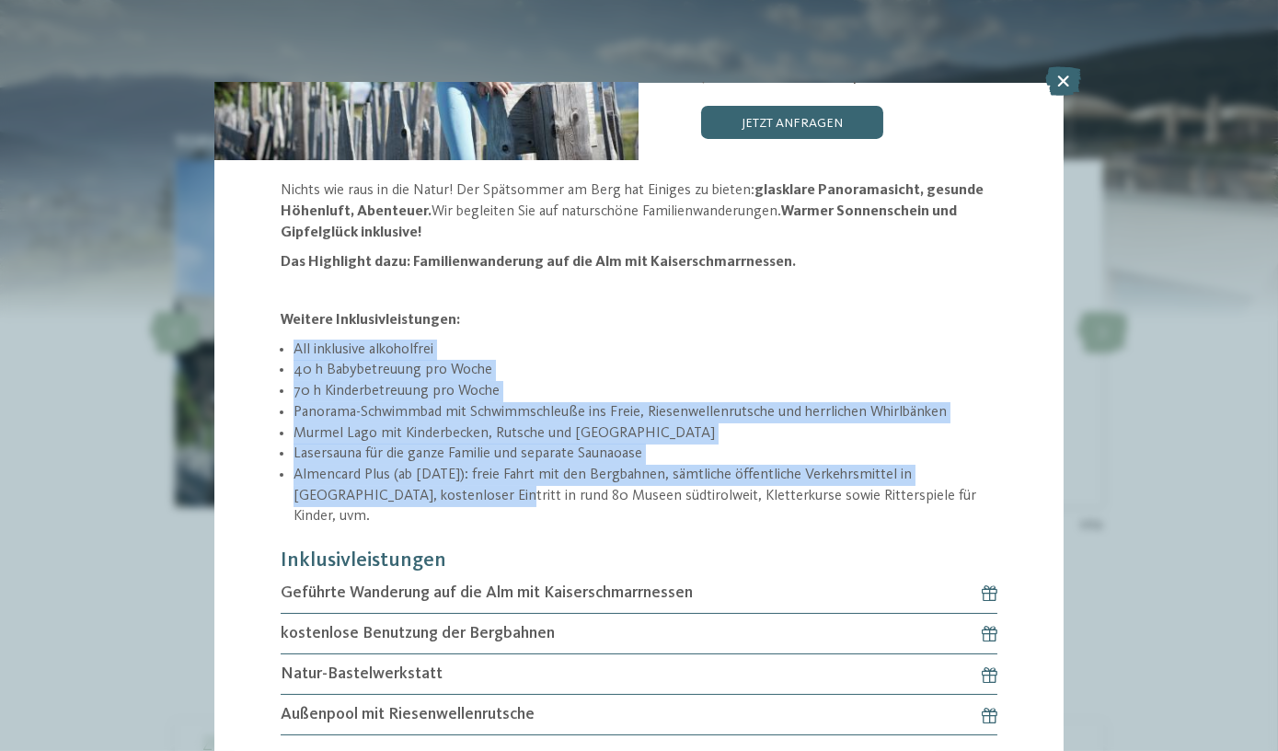
drag, startPoint x: 295, startPoint y: 346, endPoint x: 423, endPoint y: 494, distance: 195.6
click at [423, 494] on ul "All inklusive alkoholfrei 40 h Babybetreuung pro Woche 70 h Kinderbetreuung pro…" at bounding box center [639, 433] width 716 height 188
click at [275, 469] on div "Nichts wie raus in die Natur! Der Spätsommer am Berg hat Einiges zu bieten: gla…" at bounding box center [638, 457] width 848 height 555
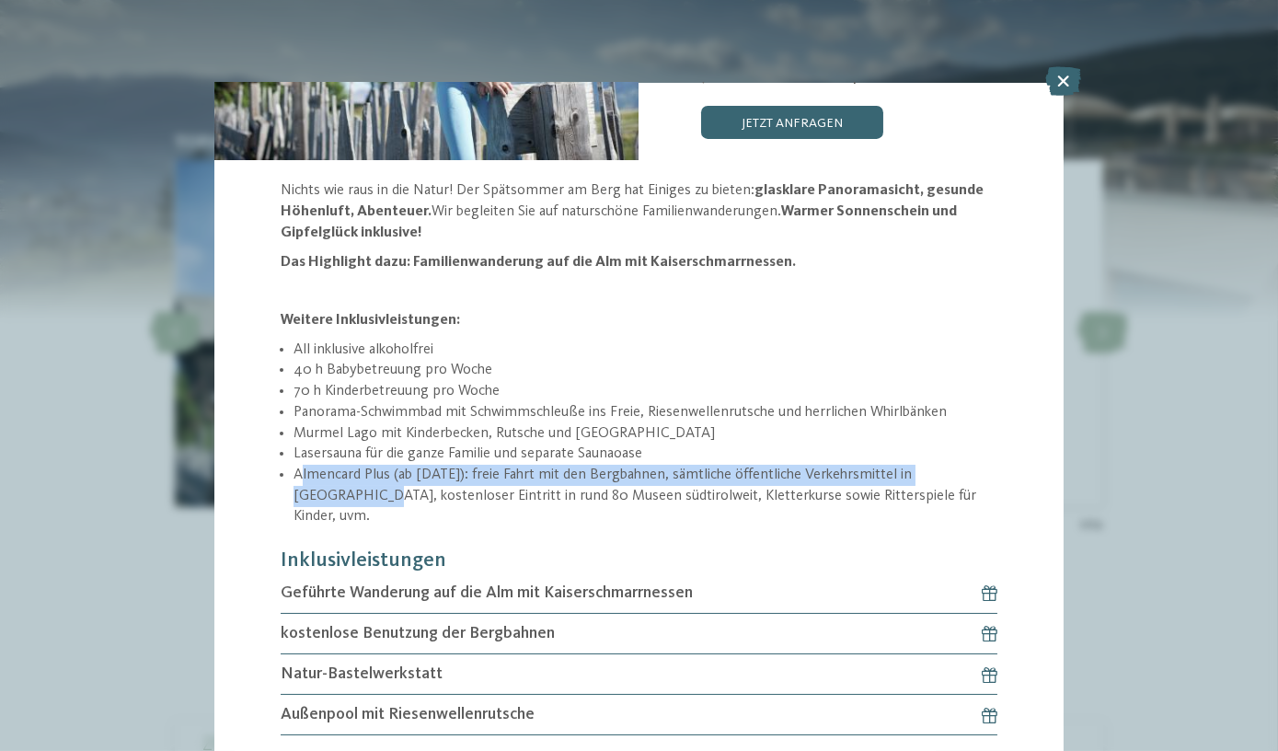
drag, startPoint x: 298, startPoint y: 461, endPoint x: 300, endPoint y: 484, distance: 23.1
click at [300, 484] on li "Almencard Plus (ab 18. September 2023): freie Fahrt mit den Bergbahnen, sämtlic…" at bounding box center [645, 495] width 704 height 63
drag, startPoint x: 300, startPoint y: 484, endPoint x: 351, endPoint y: 491, distance: 52.0
click at [351, 491] on ul "All inklusive alkoholfrei 40 h Babybetreuung pro Woche 70 h Kinderbetreuung pro…" at bounding box center [639, 433] width 716 height 188
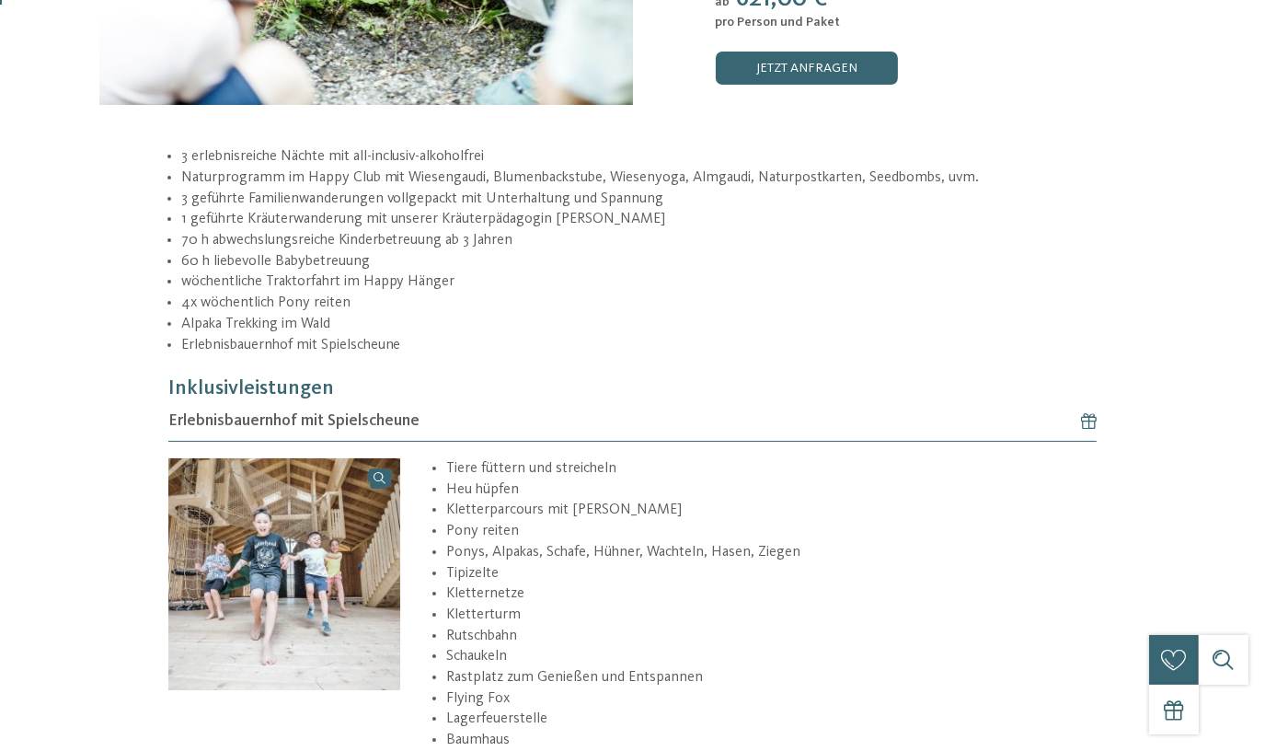
scroll to position [418, 0]
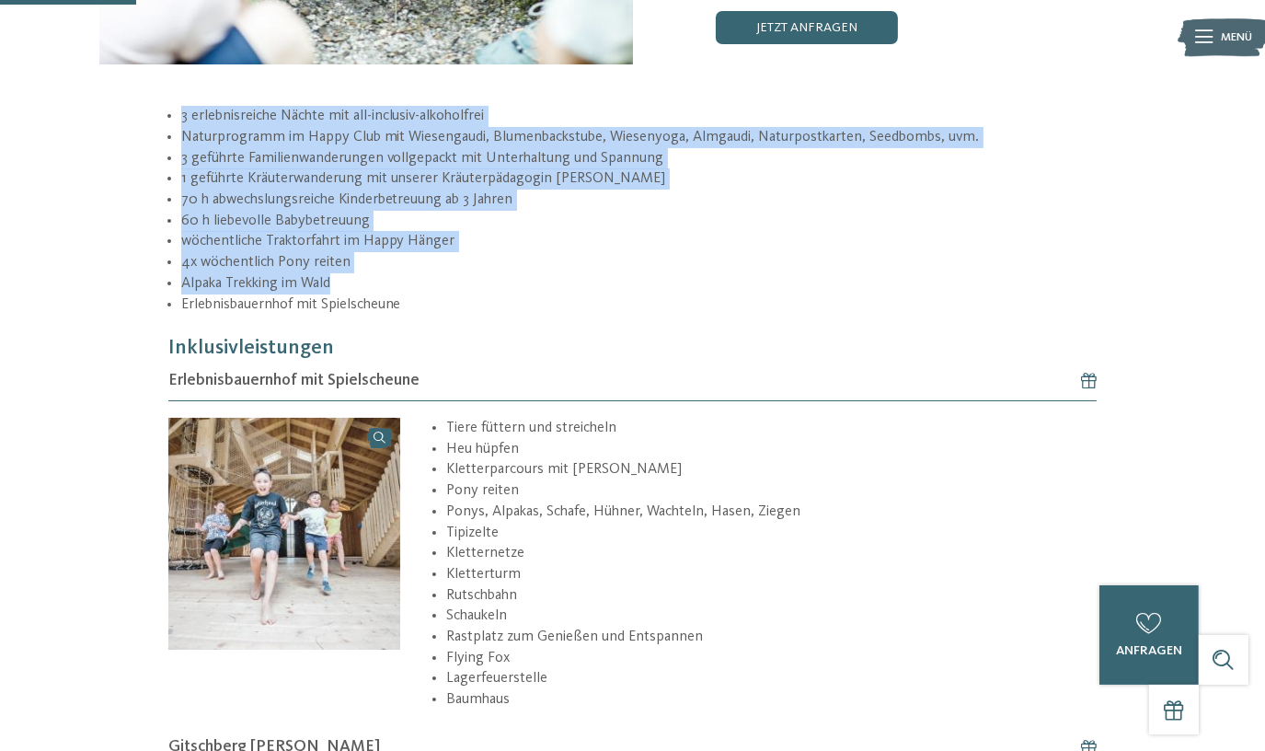
drag, startPoint x: 181, startPoint y: 116, endPoint x: 402, endPoint y: 292, distance: 282.1
click at [402, 292] on ul "3 erlebnisreiche Nächte mit all-inclusiv-alkoholfrei Naturprogramm im Happy Clu…" at bounding box center [632, 210] width 928 height 209
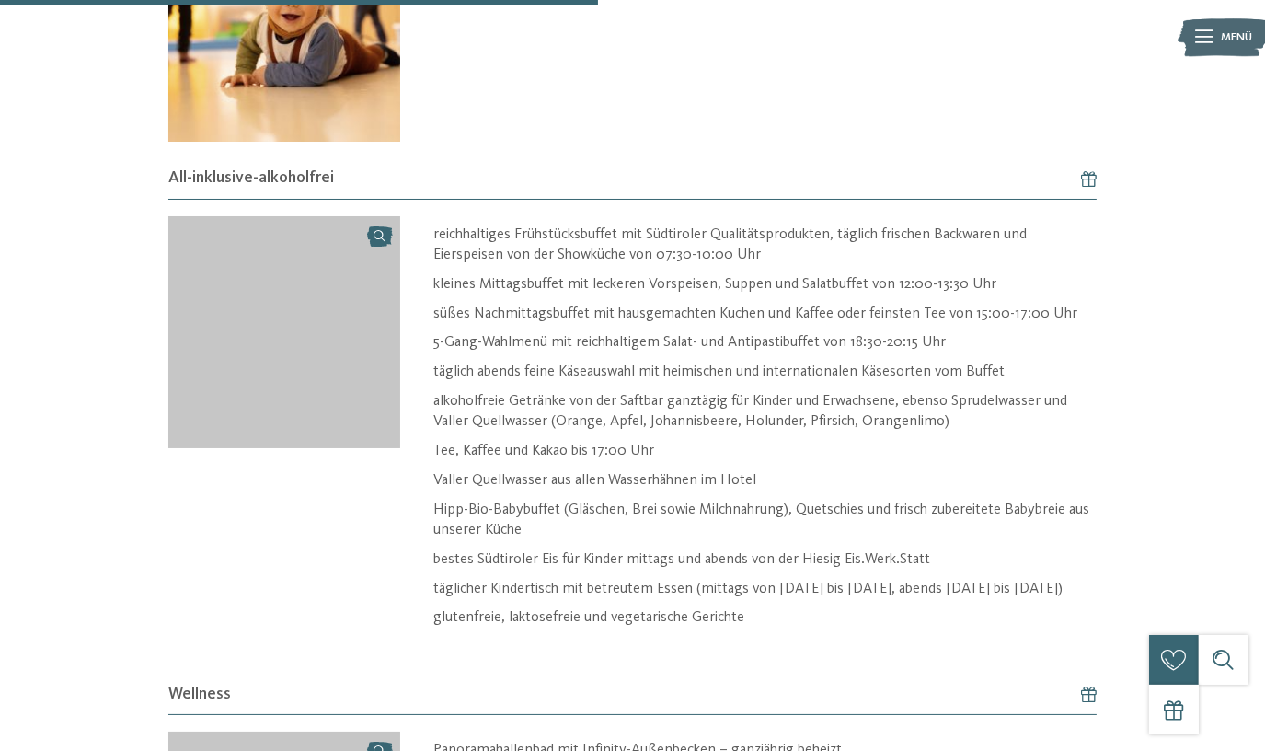
scroll to position [1839, 0]
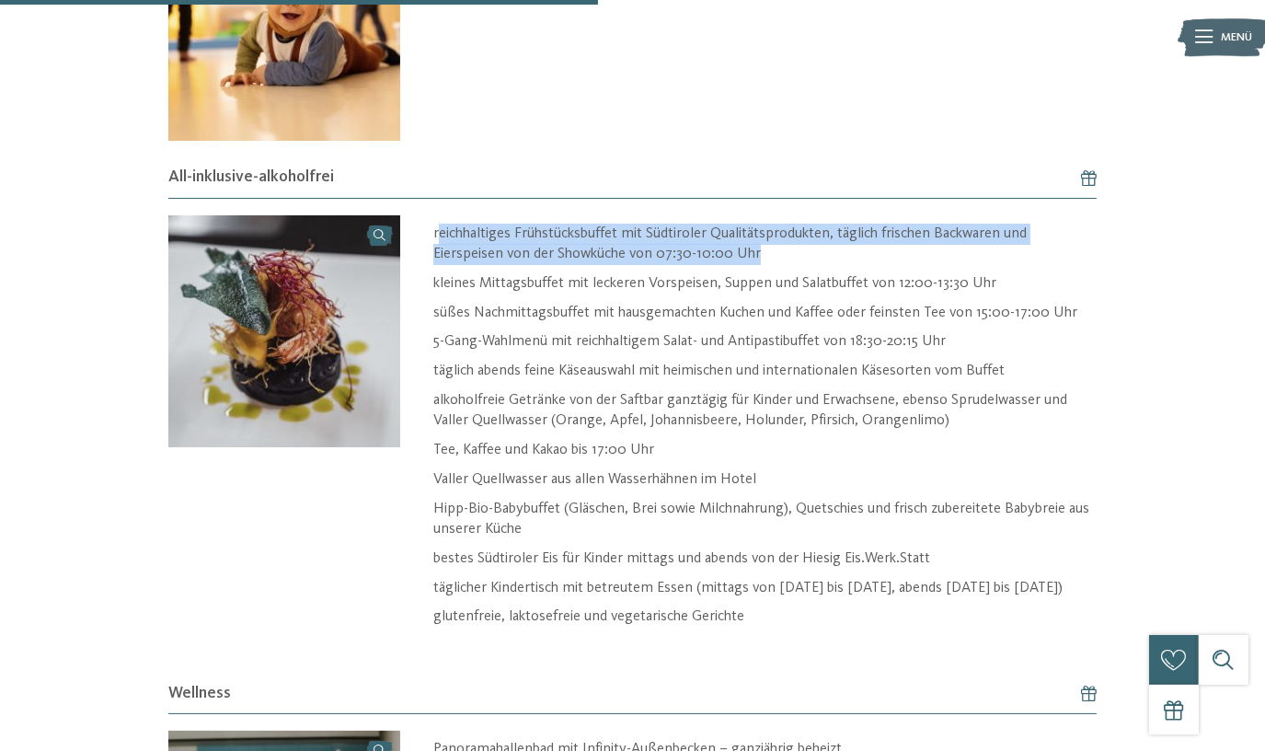
drag, startPoint x: 438, startPoint y: 224, endPoint x: 787, endPoint y: 253, distance: 350.8
click at [787, 253] on p "reichhaltiges Frühstücksbuffet mit Südtiroler Qualitätsprodukten, täglich frisc…" at bounding box center [764, 244] width 663 height 41
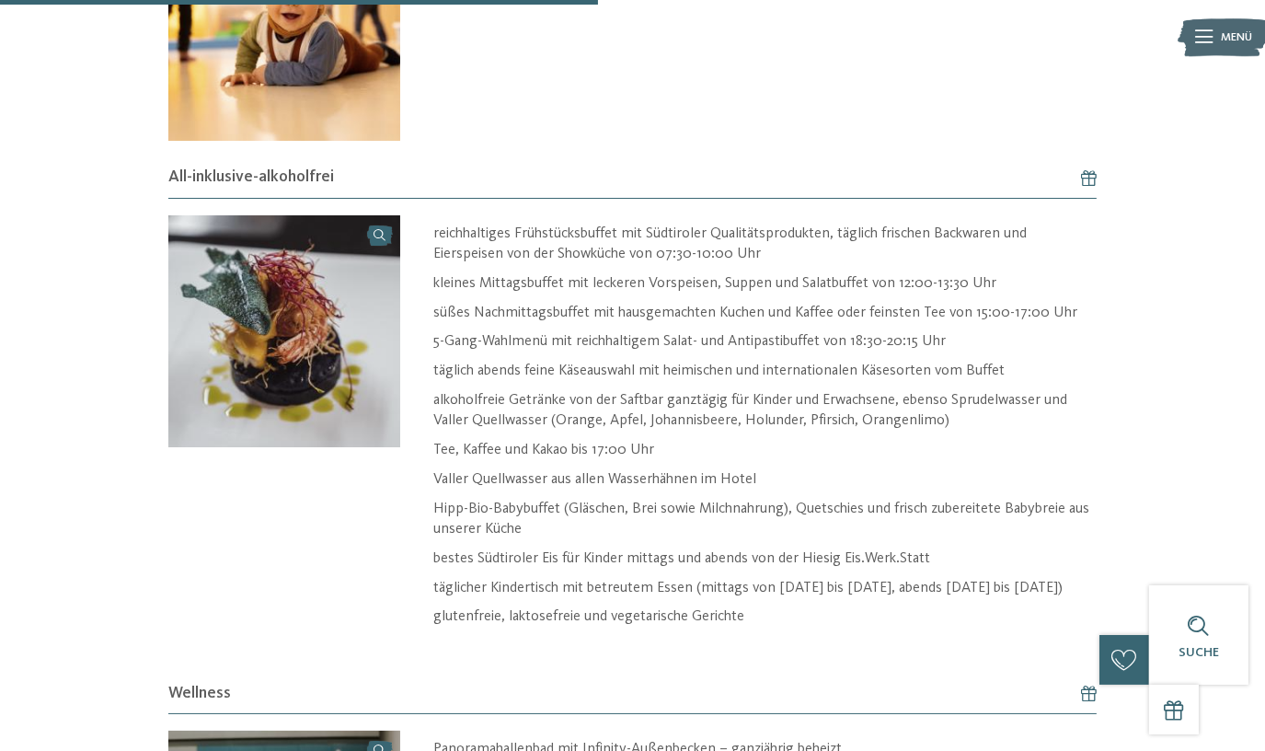
click at [432, 226] on div "reichhaltiges Frühstücksbuffet mit Südtiroler Qualitätsprodukten, täglich frisc…" at bounding box center [748, 436] width 696 height 442
click at [437, 396] on p "alkoholfreie Getränke von der Saftbar ganztägig für Kinder und Erwachsene, eben…" at bounding box center [764, 410] width 663 height 41
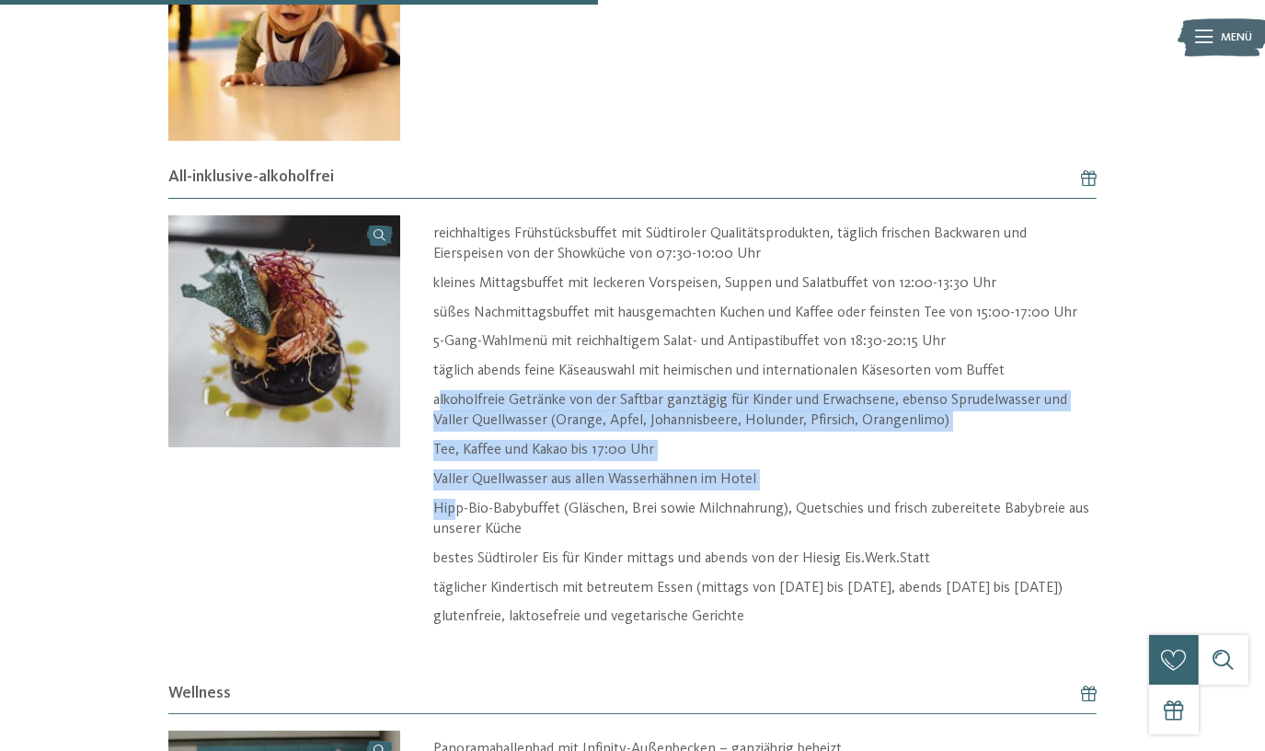
drag, startPoint x: 438, startPoint y: 396, endPoint x: 466, endPoint y: 510, distance: 117.6
click at [466, 510] on div "reichhaltiges Frühstücksbuffet mit Südtiroler Qualitätsprodukten, täglich frisc…" at bounding box center [764, 440] width 663 height 433
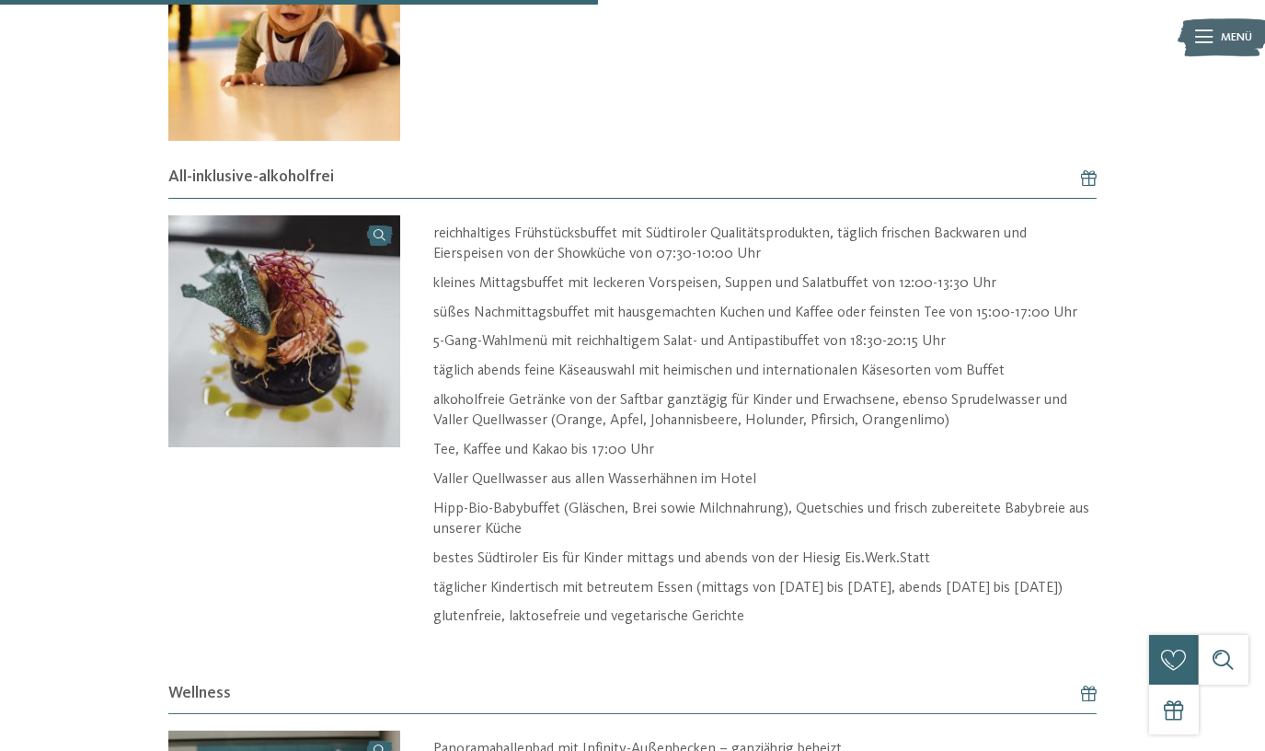
drag, startPoint x: 466, startPoint y: 510, endPoint x: 531, endPoint y: 611, distance: 119.9
click at [531, 611] on p "glutenfreie, laktosefreie und vegetarische Gerichte" at bounding box center [764, 616] width 663 height 21
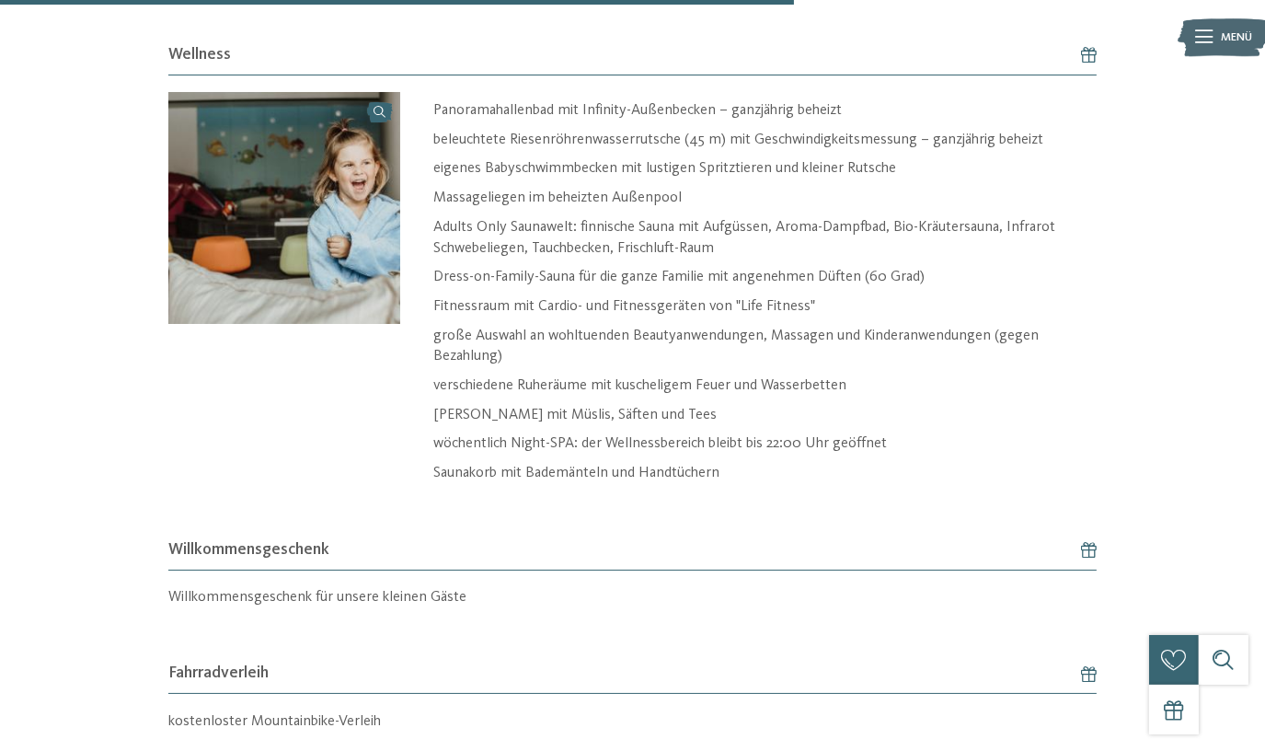
scroll to position [2592, 0]
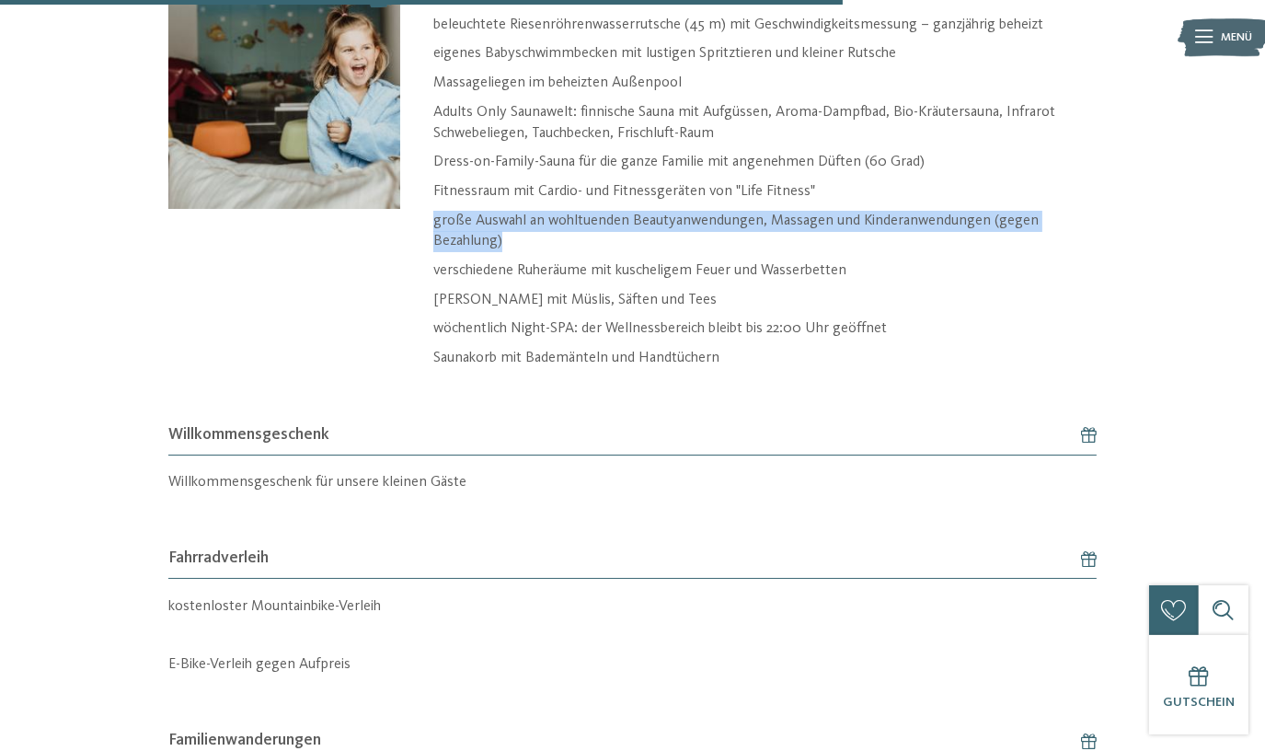
drag, startPoint x: 433, startPoint y: 214, endPoint x: 506, endPoint y: 238, distance: 76.5
click at [506, 238] on p "große Auswahl an wohltuenden Beautyanwendungen, Massagen und Kinderanwendungen …" at bounding box center [764, 231] width 663 height 41
drag, startPoint x: 506, startPoint y: 238, endPoint x: 434, endPoint y: 213, distance: 75.9
click at [434, 213] on p "große Auswahl an wohltuenden Beautyanwendungen, Massagen und Kinderanwendungen …" at bounding box center [764, 231] width 663 height 41
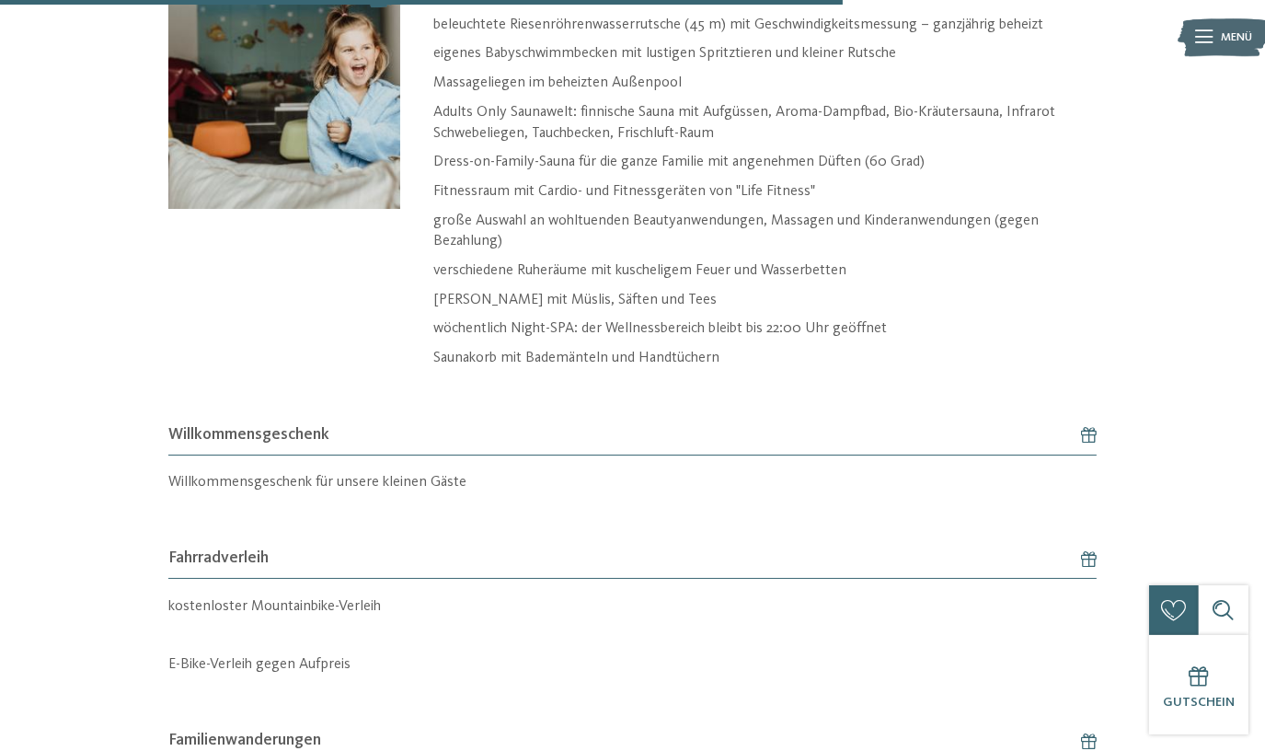
click at [421, 264] on div "Panoramahallenbad mit Infinity-Außenbecken – ganzjährig beheizt beleuchtete Rie…" at bounding box center [748, 187] width 696 height 421
click at [427, 298] on div "Panoramahallenbad mit Infinity-Außenbecken – ganzjährig beheizt beleuchtete Rie…" at bounding box center [748, 187] width 696 height 421
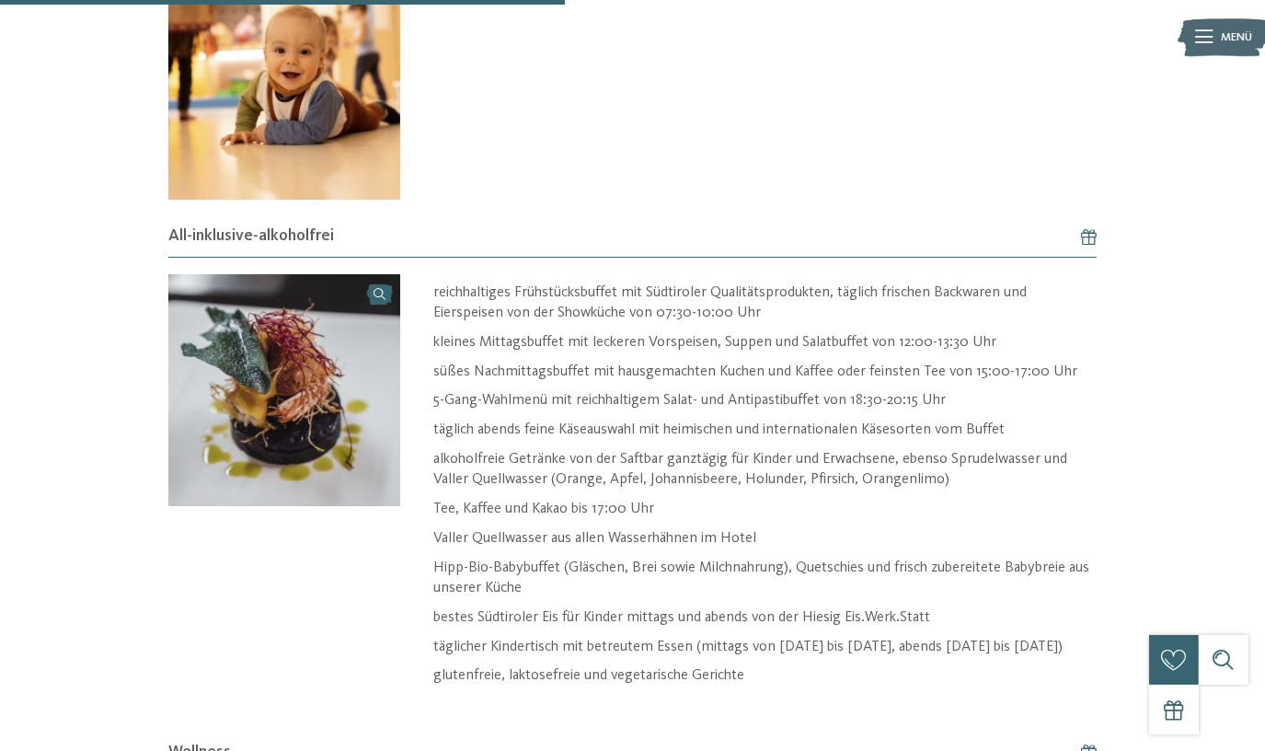
scroll to position [1756, 0]
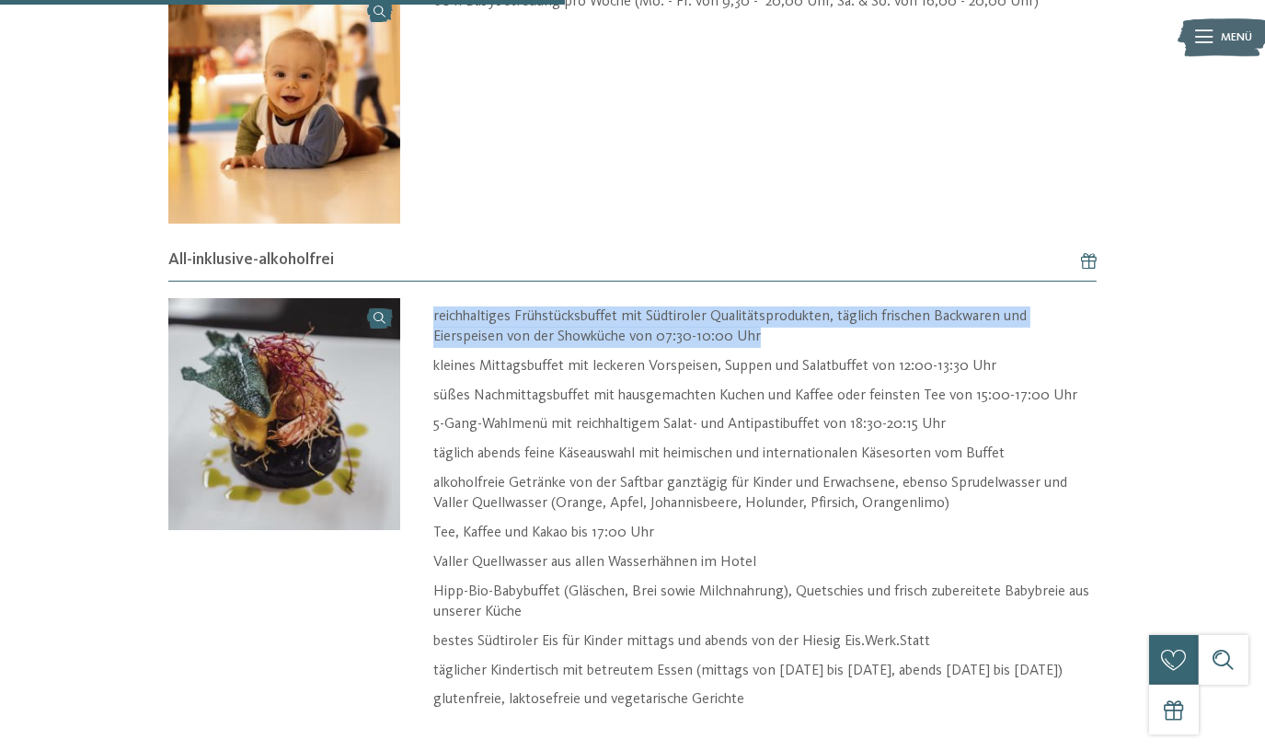
drag, startPoint x: 433, startPoint y: 309, endPoint x: 799, endPoint y: 333, distance: 366.9
click at [799, 333] on p "reichhaltiges Frühstücksbuffet mit Südtiroler Qualitätsprodukten, täglich frisc…" at bounding box center [764, 326] width 663 height 41
drag, startPoint x: 799, startPoint y: 333, endPoint x: 704, endPoint y: 337, distance: 95.7
click at [704, 337] on p "reichhaltiges Frühstücksbuffet mit Südtiroler Qualitätsprodukten, täglich frisc…" at bounding box center [764, 326] width 663 height 41
click at [761, 333] on p "reichhaltiges Frühstücksbuffet mit Südtiroler Qualitätsprodukten, täglich frisc…" at bounding box center [764, 326] width 663 height 41
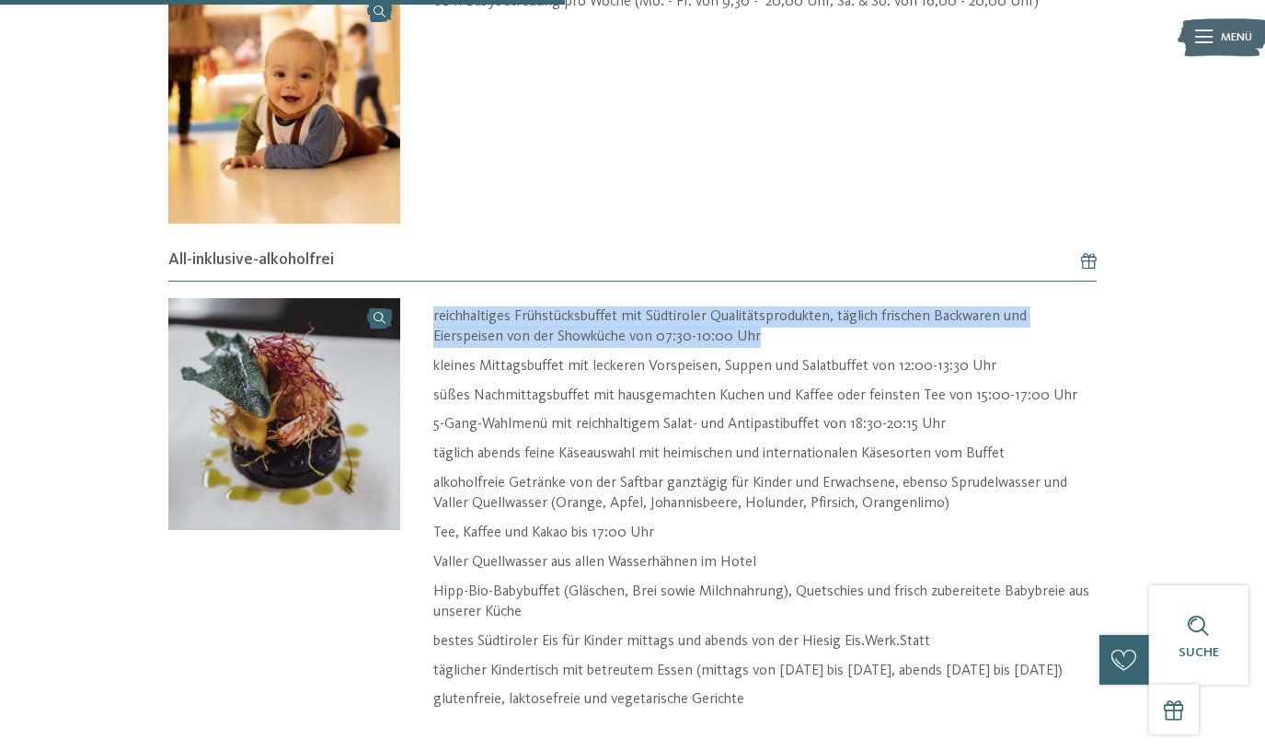
click at [747, 336] on p "reichhaltiges Frühstücksbuffet mit Südtiroler Qualitätsprodukten, täglich frisc…" at bounding box center [764, 326] width 663 height 41
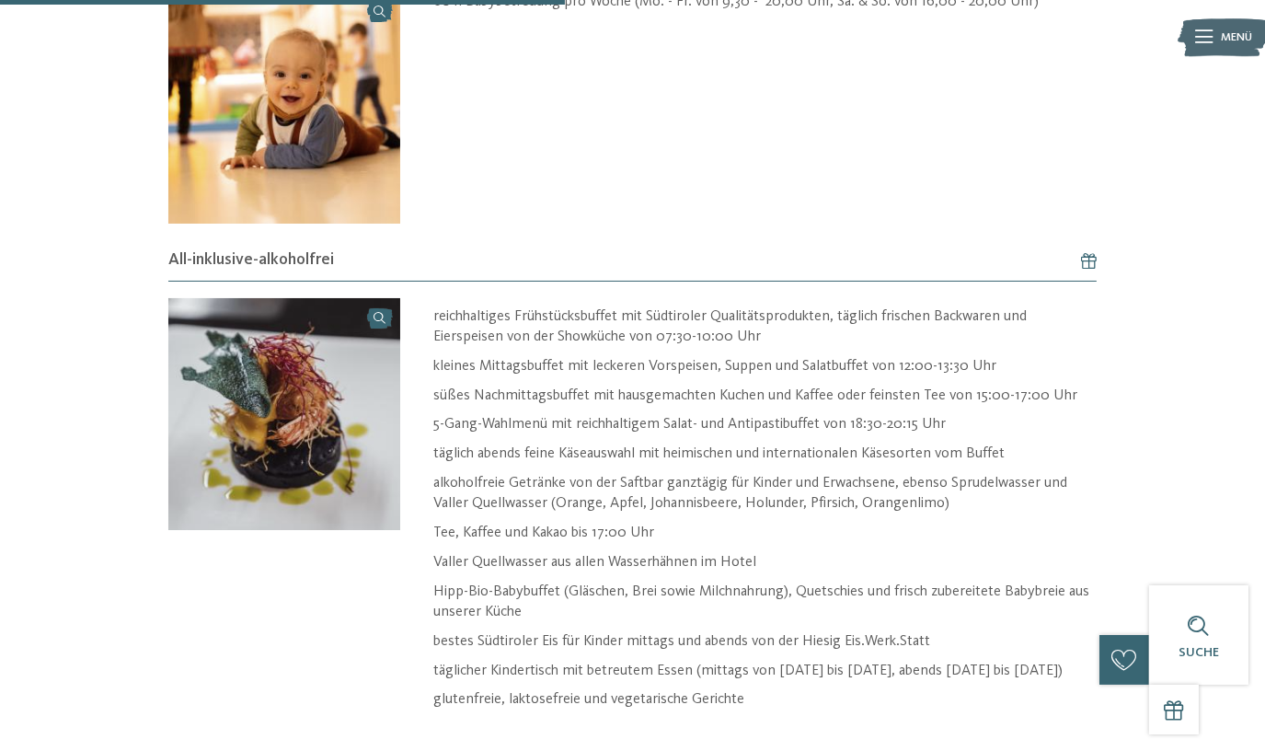
click at [749, 371] on p "kleines Mittagsbuffet mit leckeren Vorspeisen, Suppen und Salatbuffet von 12:00…" at bounding box center [764, 366] width 663 height 21
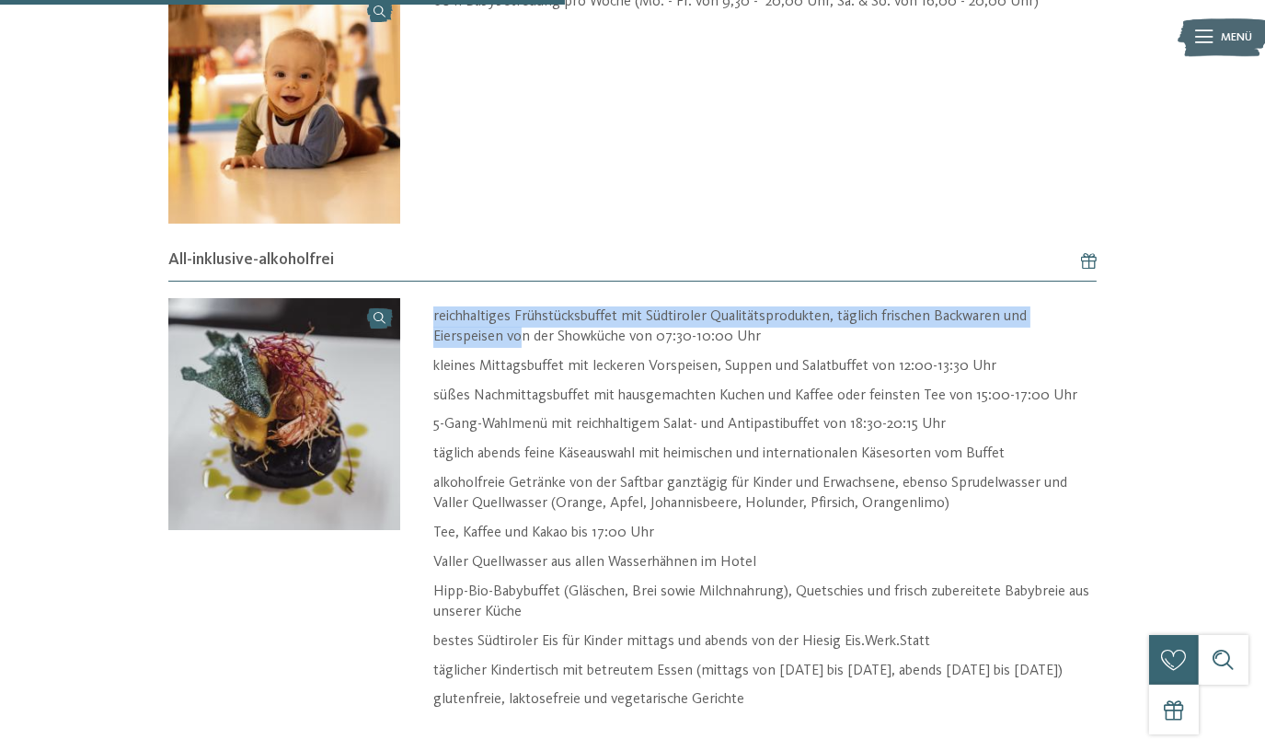
drag, startPoint x: 431, startPoint y: 308, endPoint x: 522, endPoint y: 339, distance: 95.4
click at [522, 339] on div "reichhaltiges Frühstücksbuffet mit Südtiroler Qualitätsprodukten, täglich frisc…" at bounding box center [748, 519] width 696 height 442
drag, startPoint x: 522, startPoint y: 339, endPoint x: 440, endPoint y: 306, distance: 88.3
click at [440, 306] on p "reichhaltiges Frühstücksbuffet mit Südtiroler Qualitätsprodukten, täglich frisc…" at bounding box center [764, 326] width 663 height 41
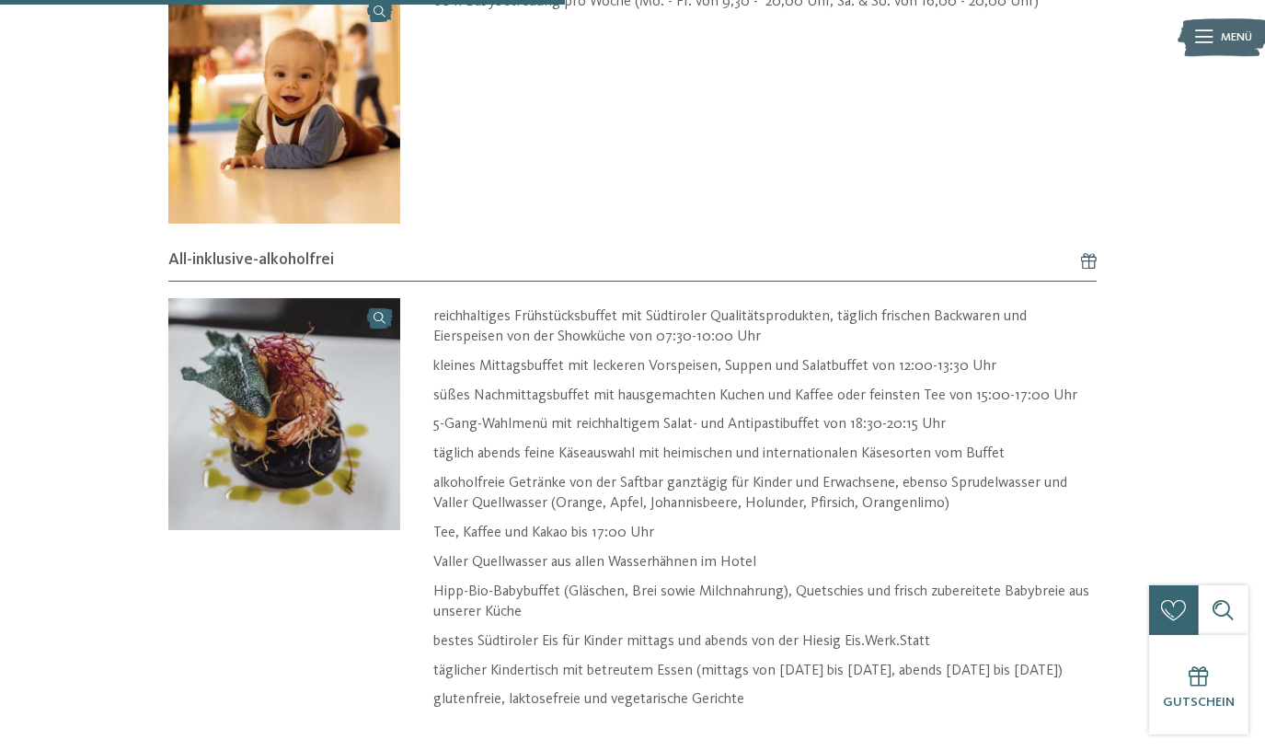
click at [448, 371] on p "kleines Mittagsbuffet mit leckeren Vorspeisen, Suppen und Salatbuffet von 12:00…" at bounding box center [764, 366] width 663 height 21
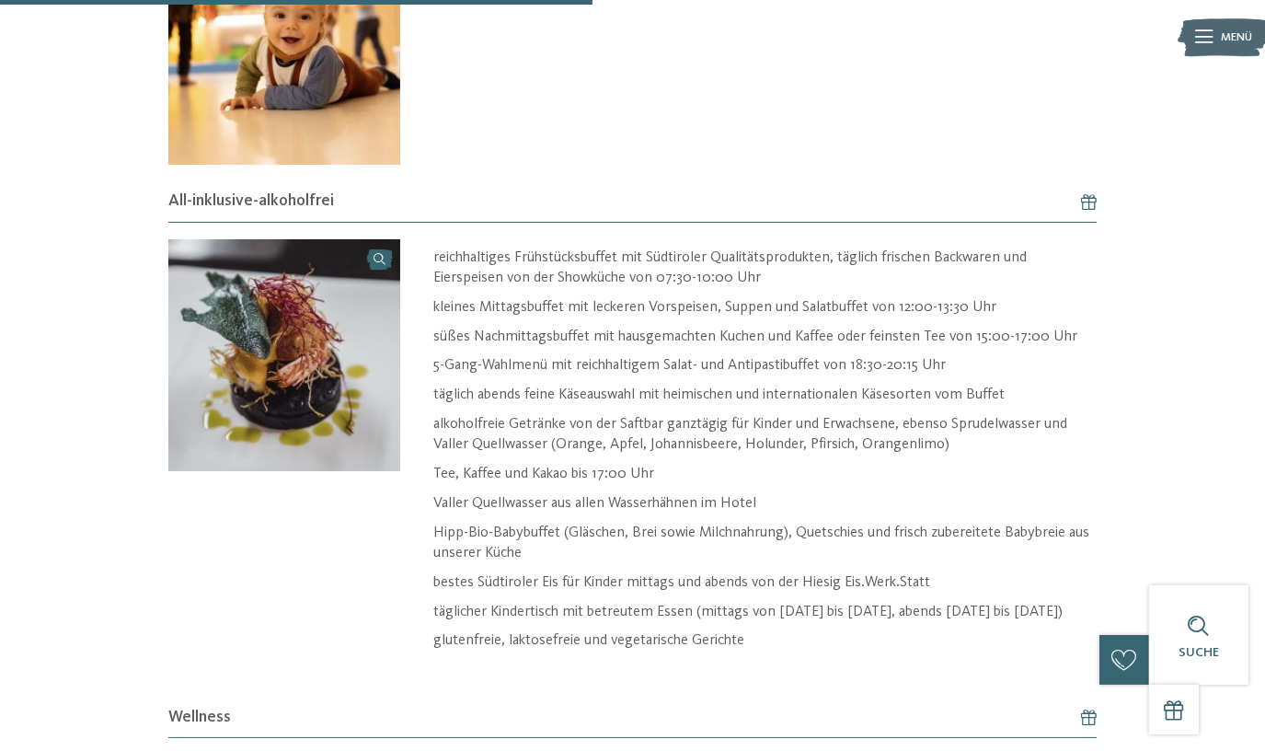
scroll to position [1839, 0]
